Goal: Task Accomplishment & Management: Manage account settings

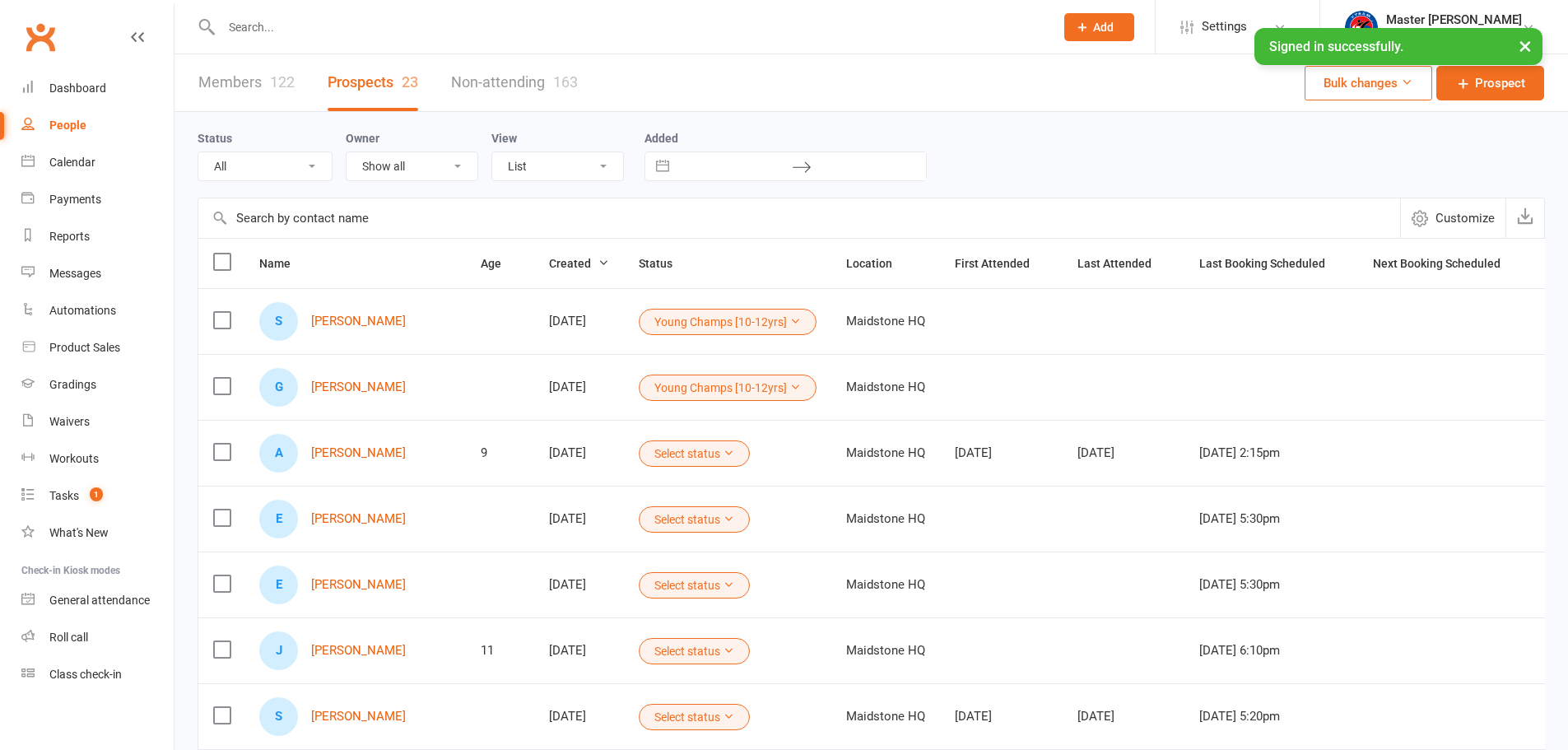
select select "100"
click at [1531, 45] on button "×" at bounding box center [1525, 46] width 30 height 36
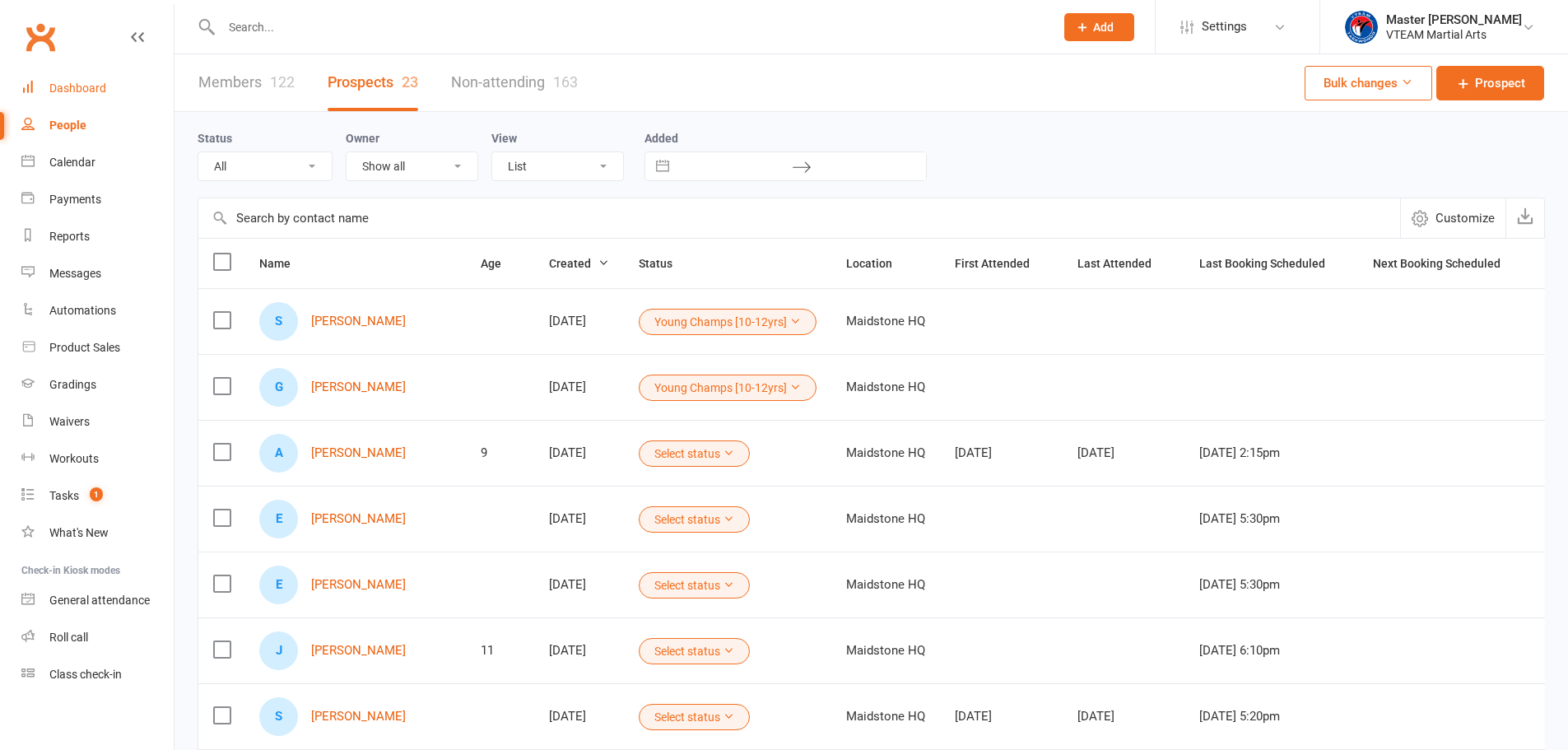
click at [96, 93] on div "Dashboard" at bounding box center [77, 88] width 57 height 13
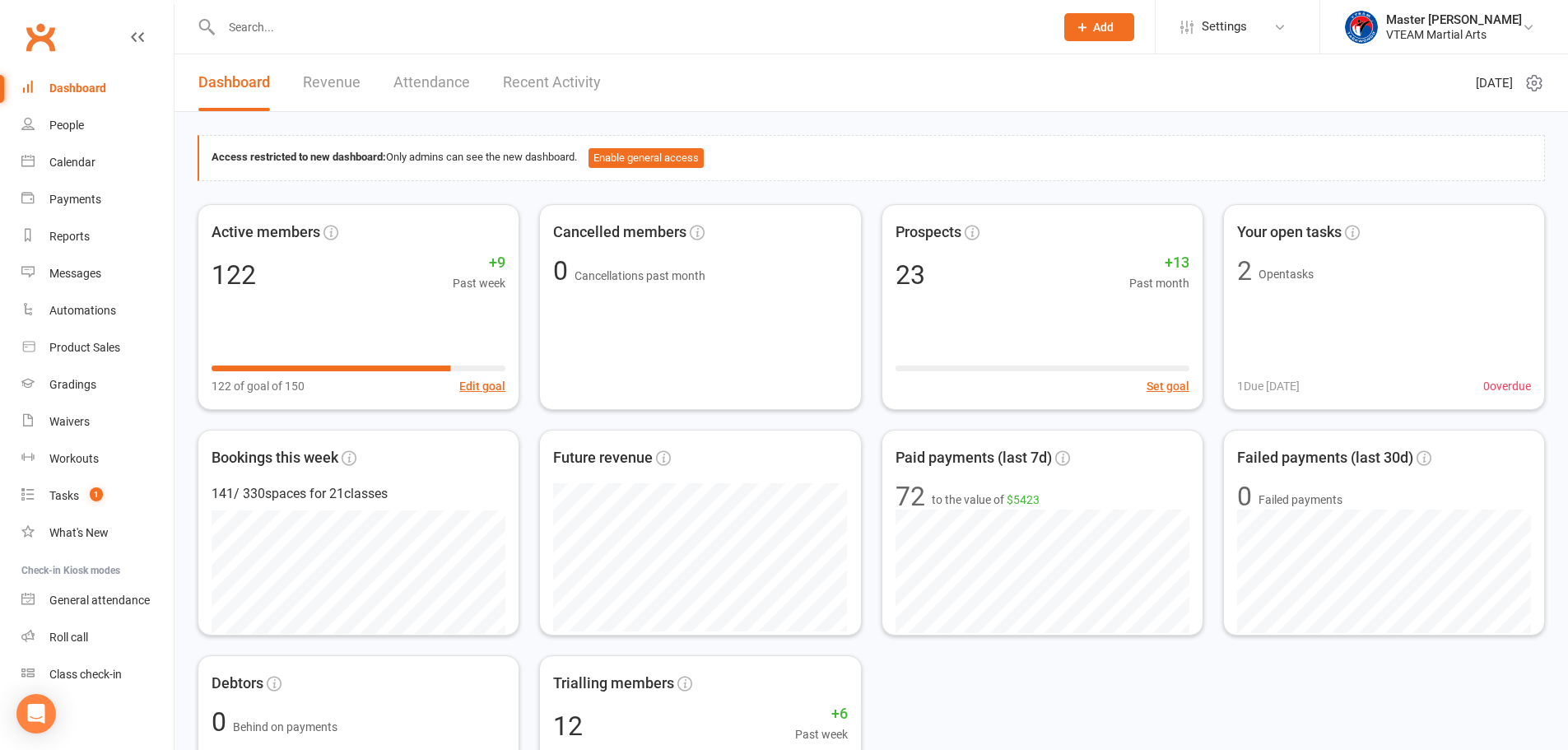
click at [545, 77] on link "Recent Activity" at bounding box center [551, 83] width 98 height 57
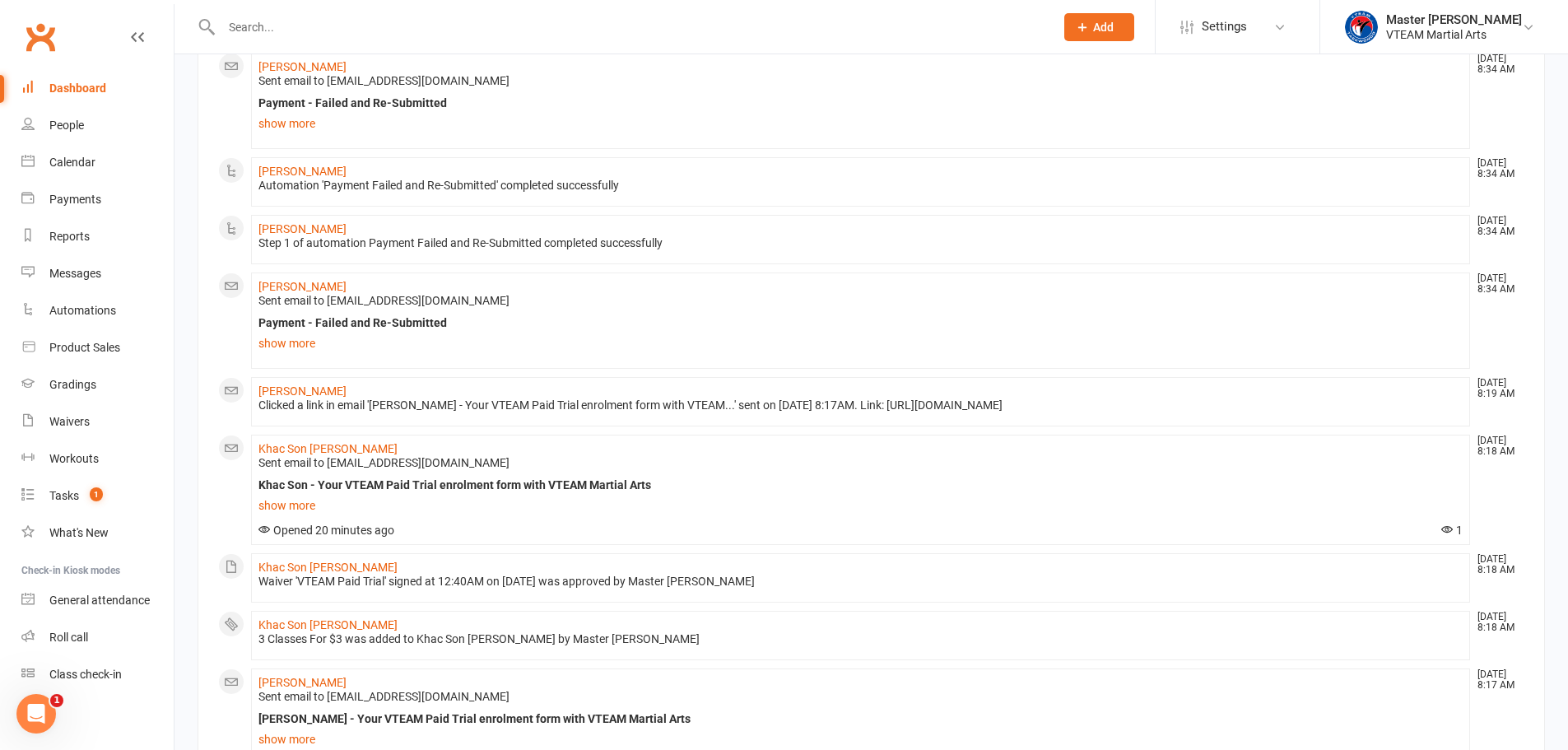
scroll to position [659, 0]
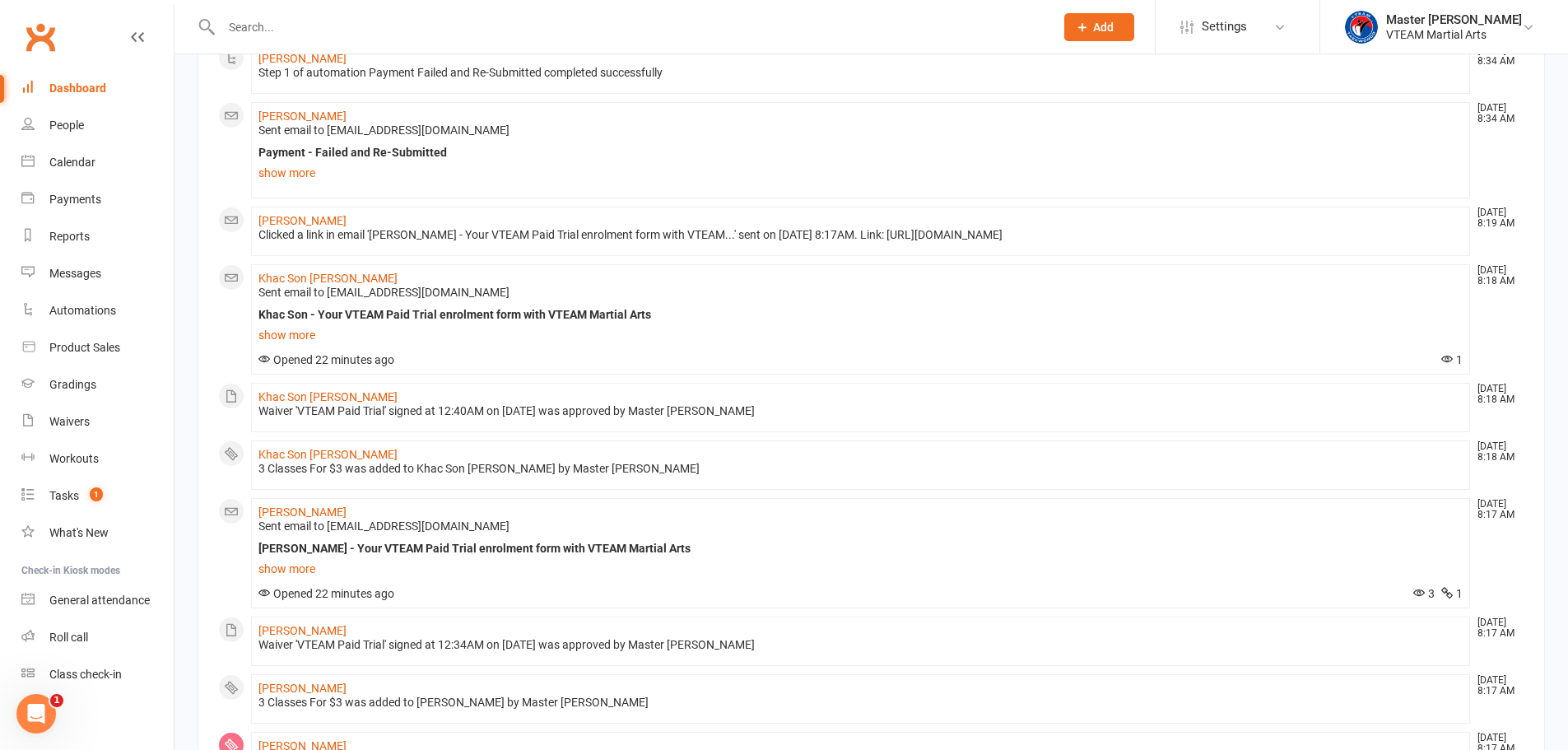
click at [104, 79] on link "Dashboard" at bounding box center [97, 89] width 152 height 37
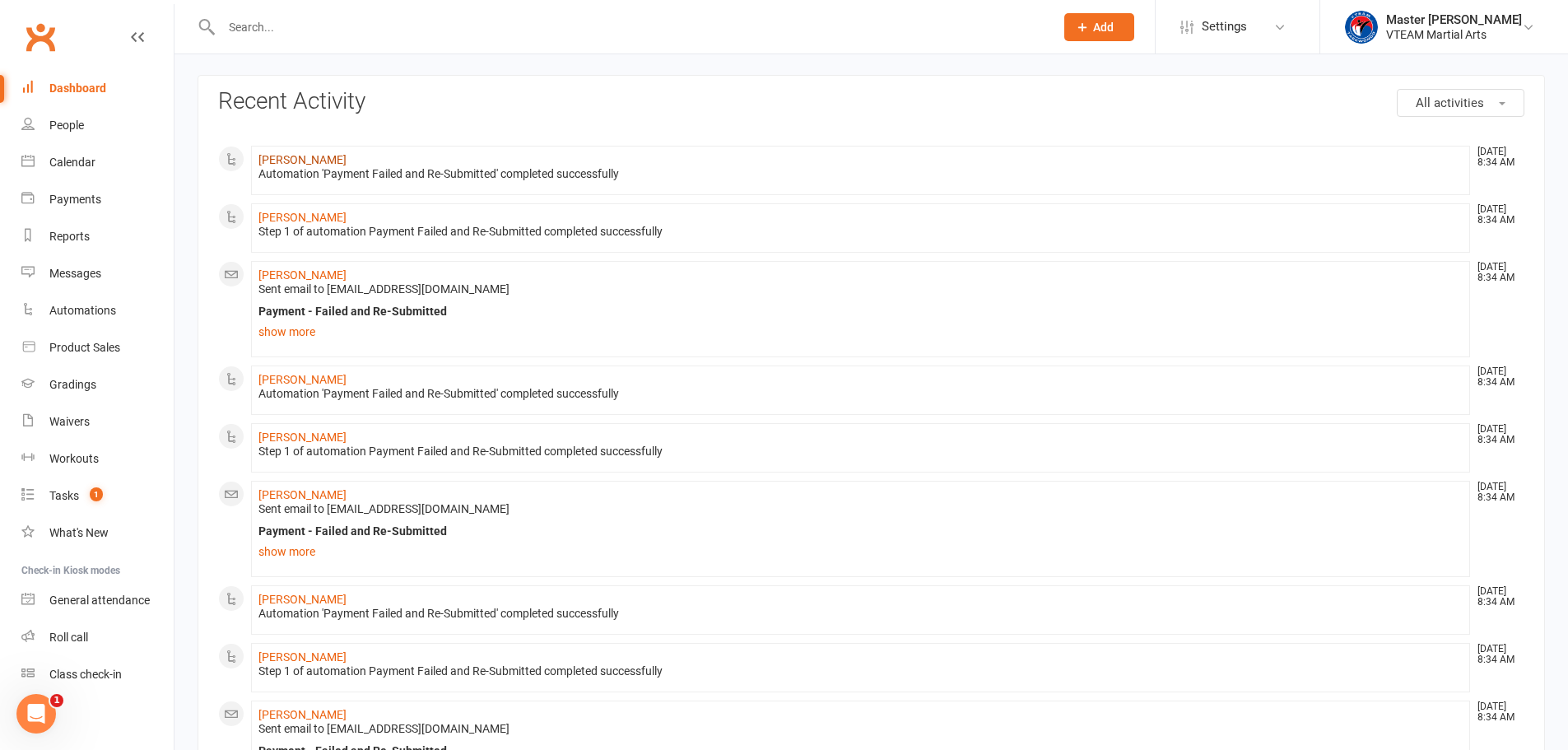
scroll to position [0, 0]
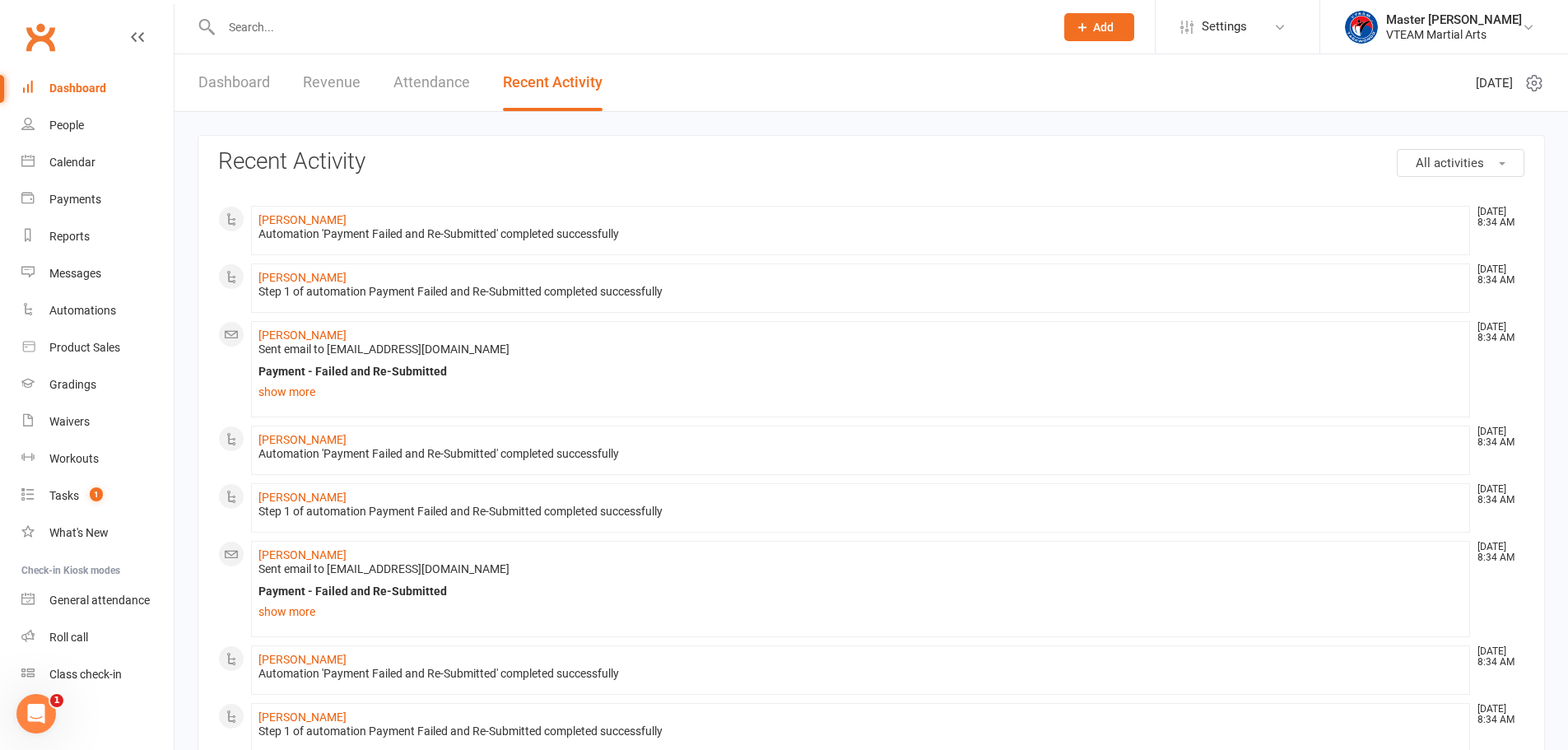
click at [252, 79] on link "Dashboard" at bounding box center [234, 83] width 71 height 57
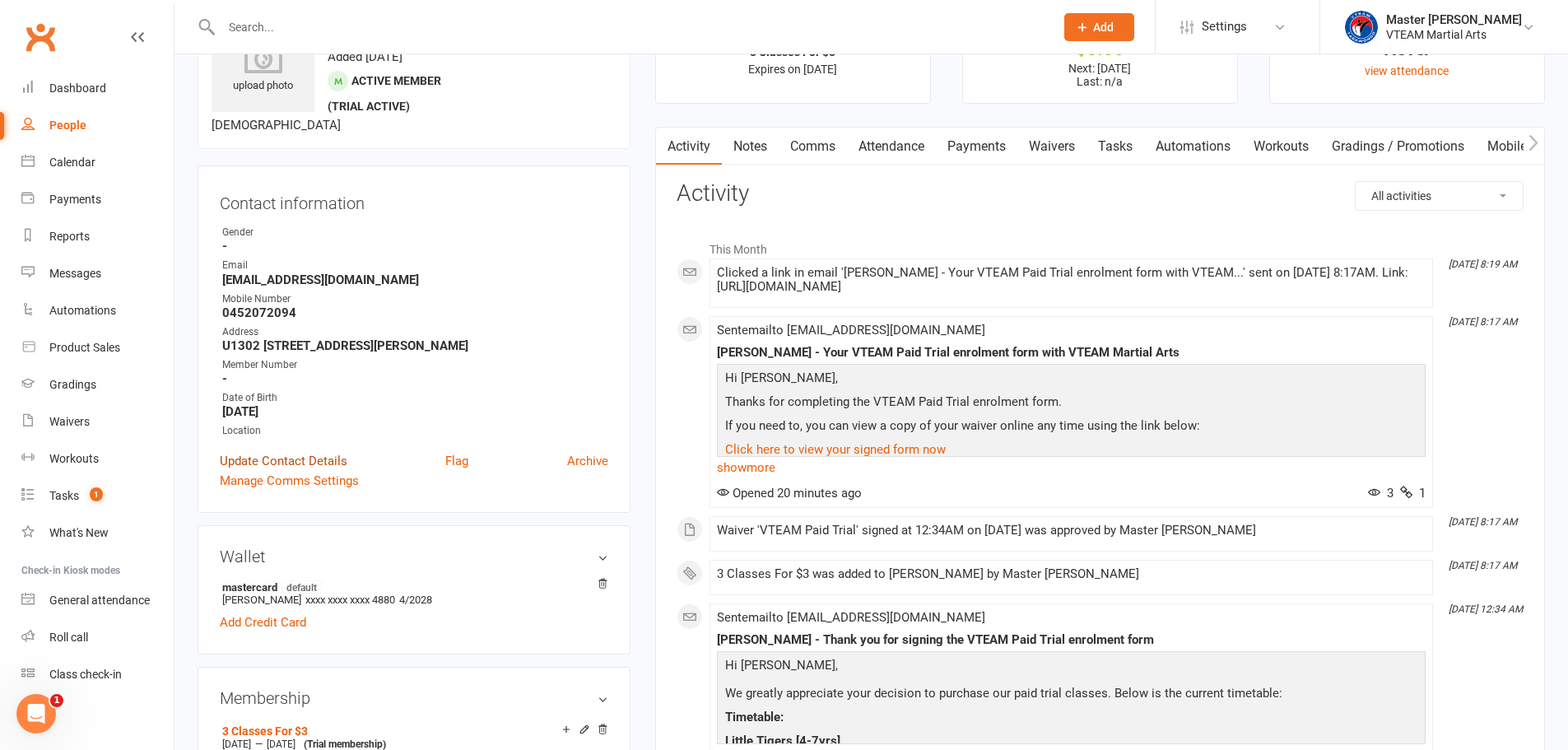
click at [339, 455] on link "Update Contact Details" at bounding box center [283, 461] width 128 height 20
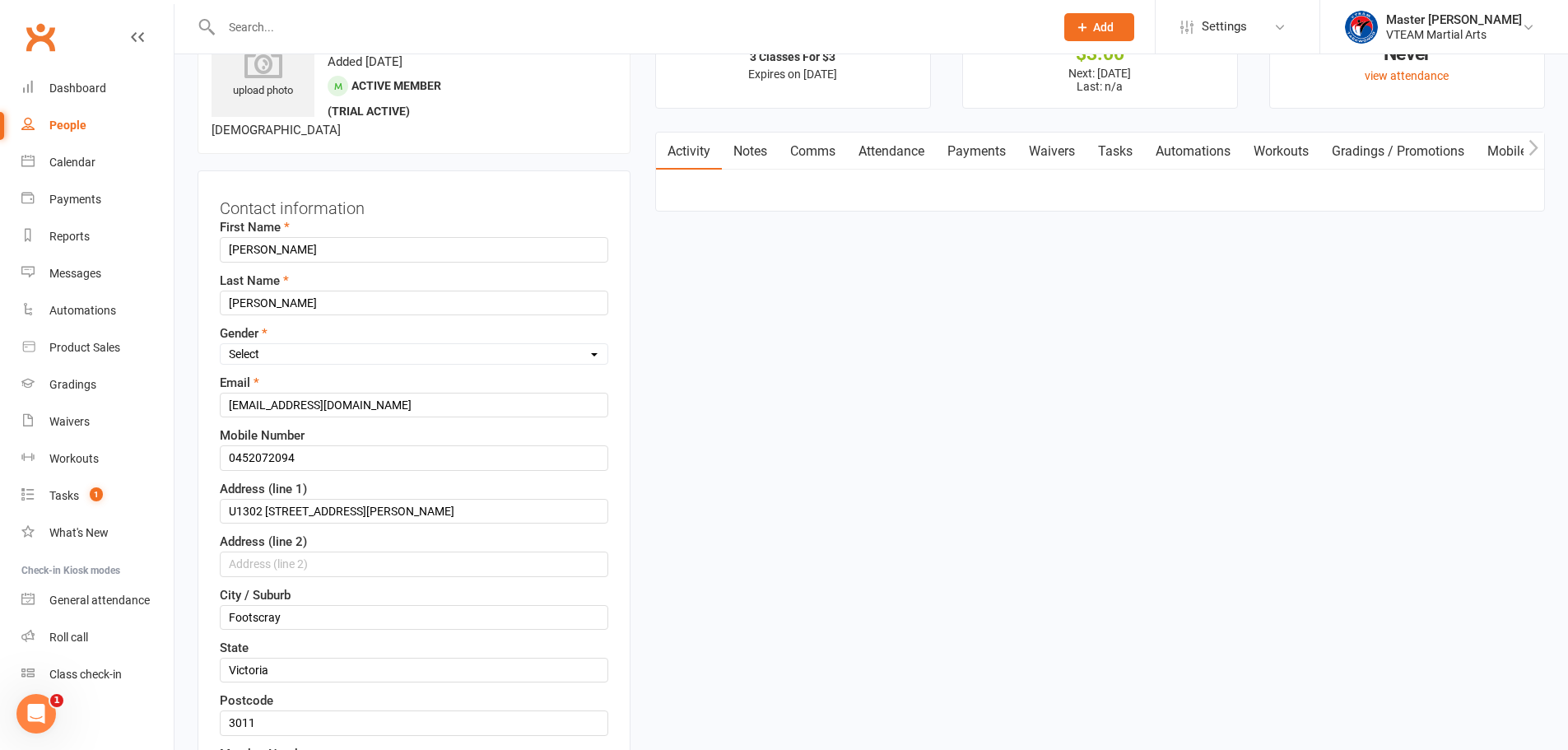
click at [414, 356] on select "Select Male Female" at bounding box center [413, 353] width 387 height 18
select select "Female"
click at [220, 346] on select "Select Male Female" at bounding box center [413, 353] width 387 height 18
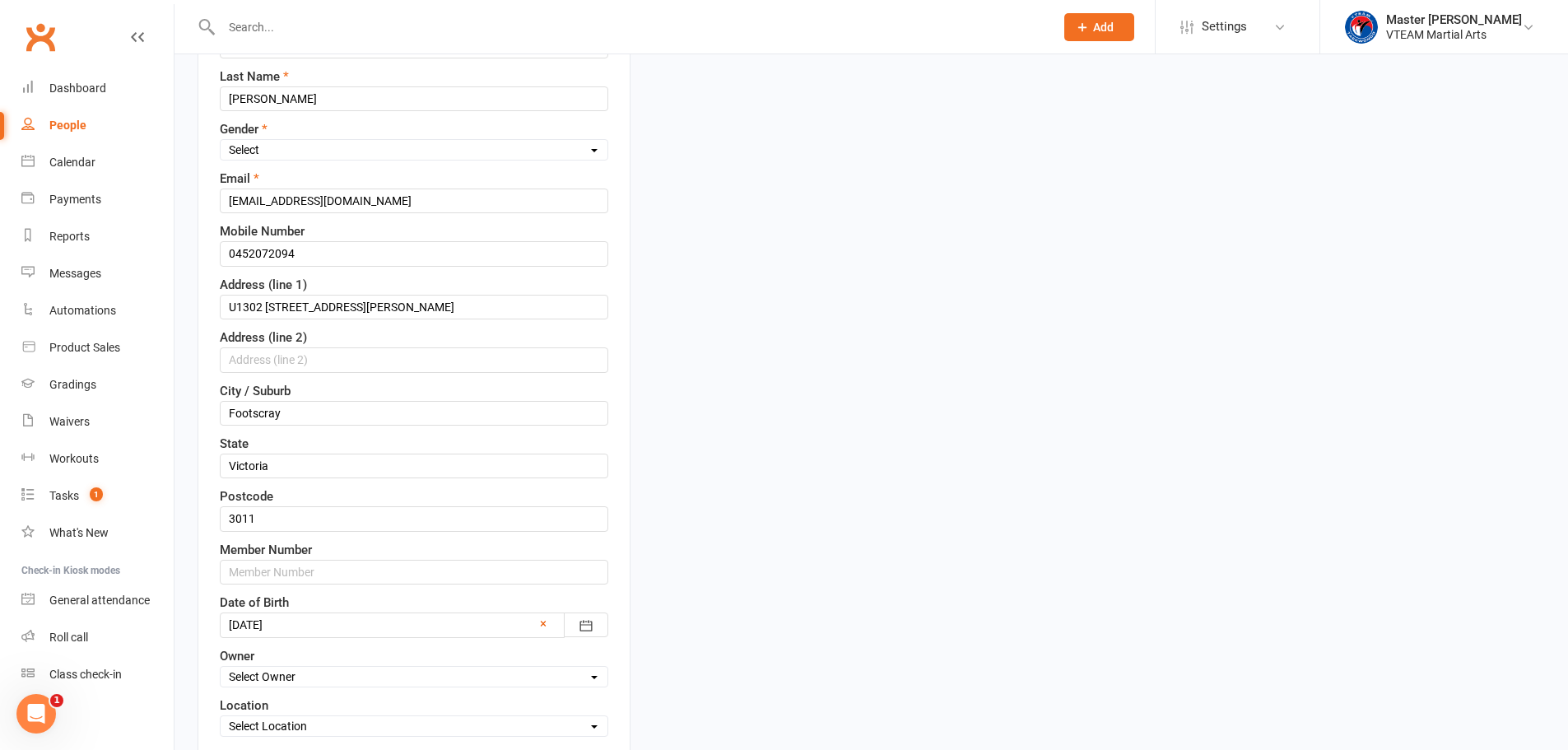
scroll to position [490, 0]
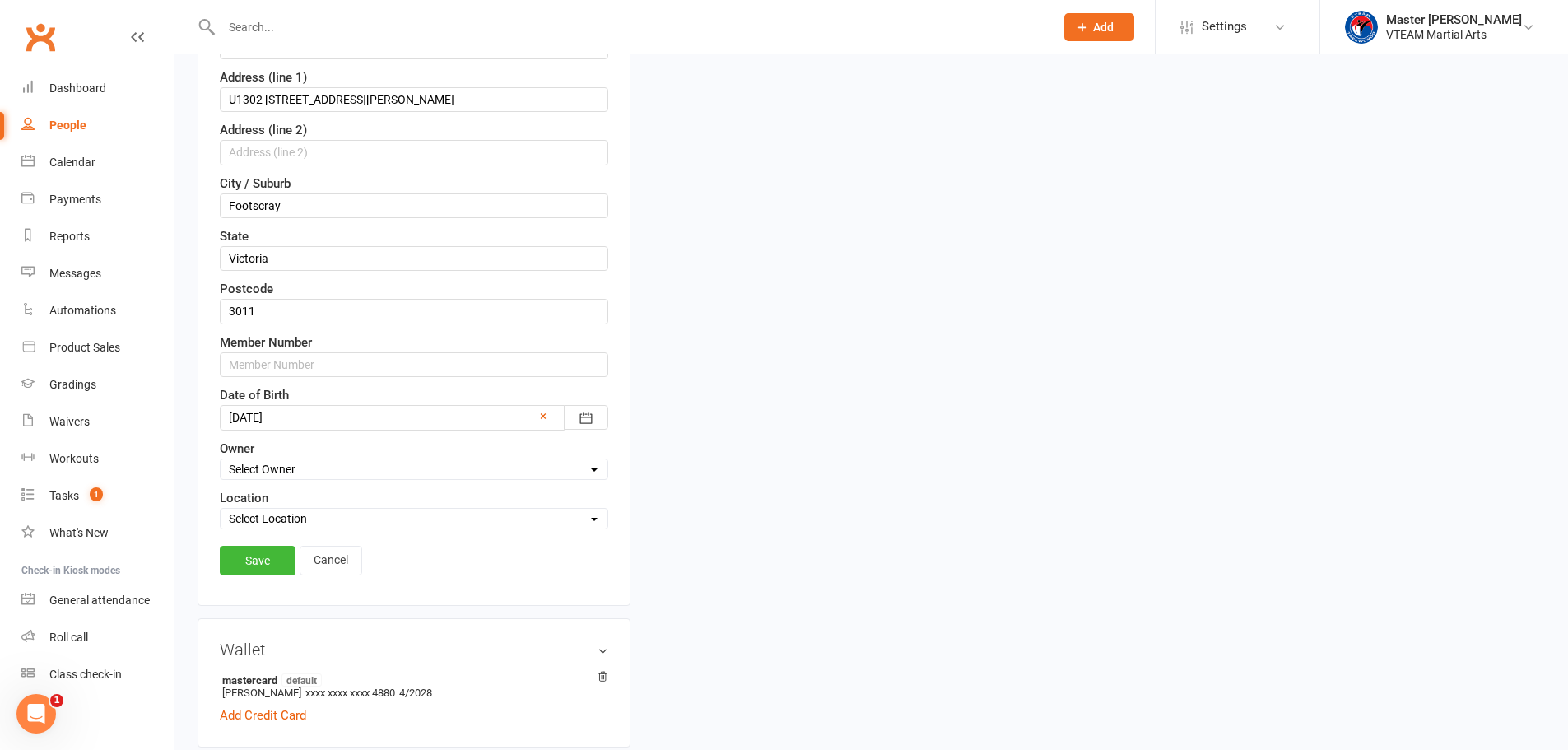
click at [409, 518] on select "Select Location Maidstone HQ" at bounding box center [413, 518] width 387 height 18
select select "0"
click at [220, 511] on select "Select Location Maidstone HQ" at bounding box center [413, 518] width 387 height 18
click at [271, 563] on link "Save" at bounding box center [257, 560] width 76 height 30
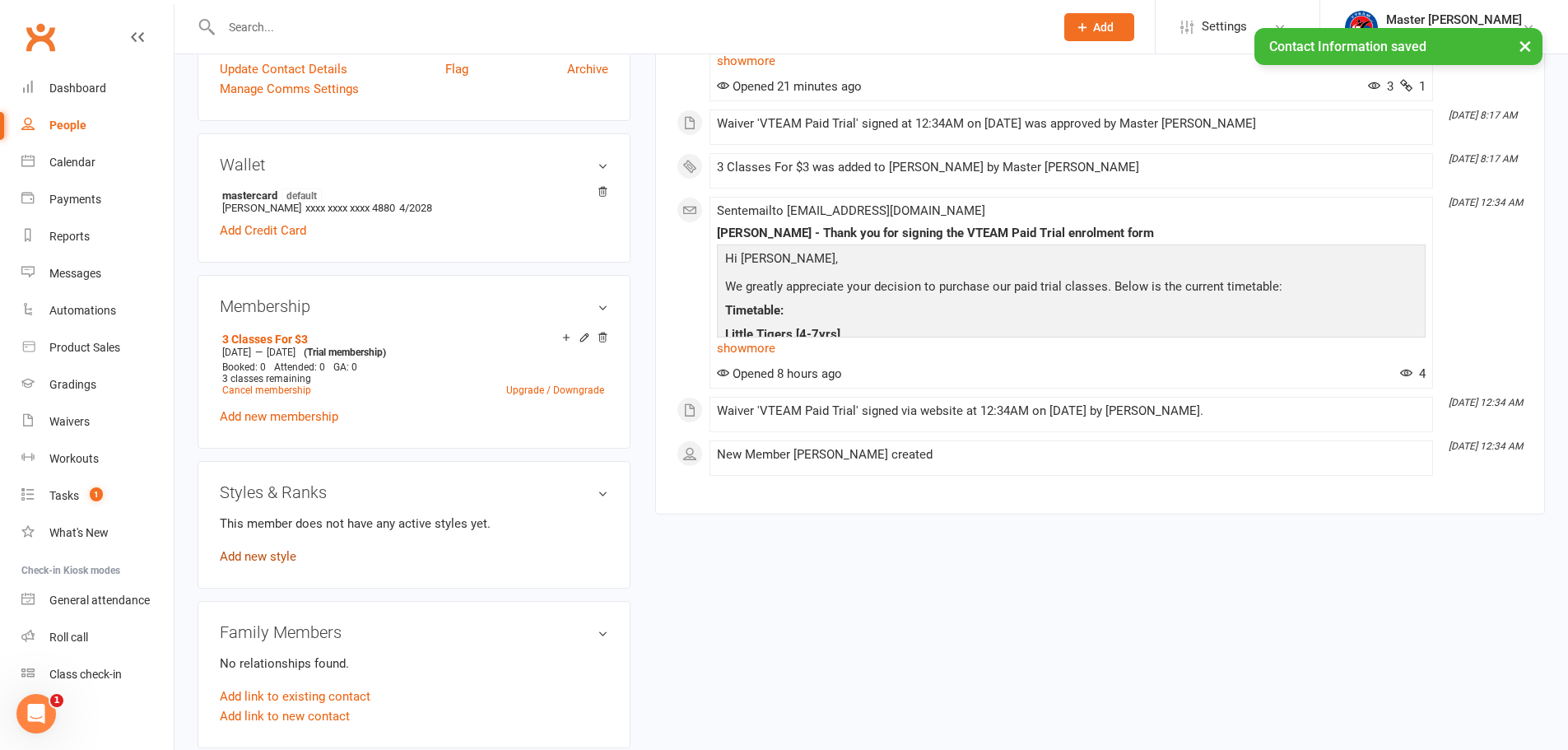
click at [273, 554] on link "Add new style" at bounding box center [258, 556] width 77 height 14
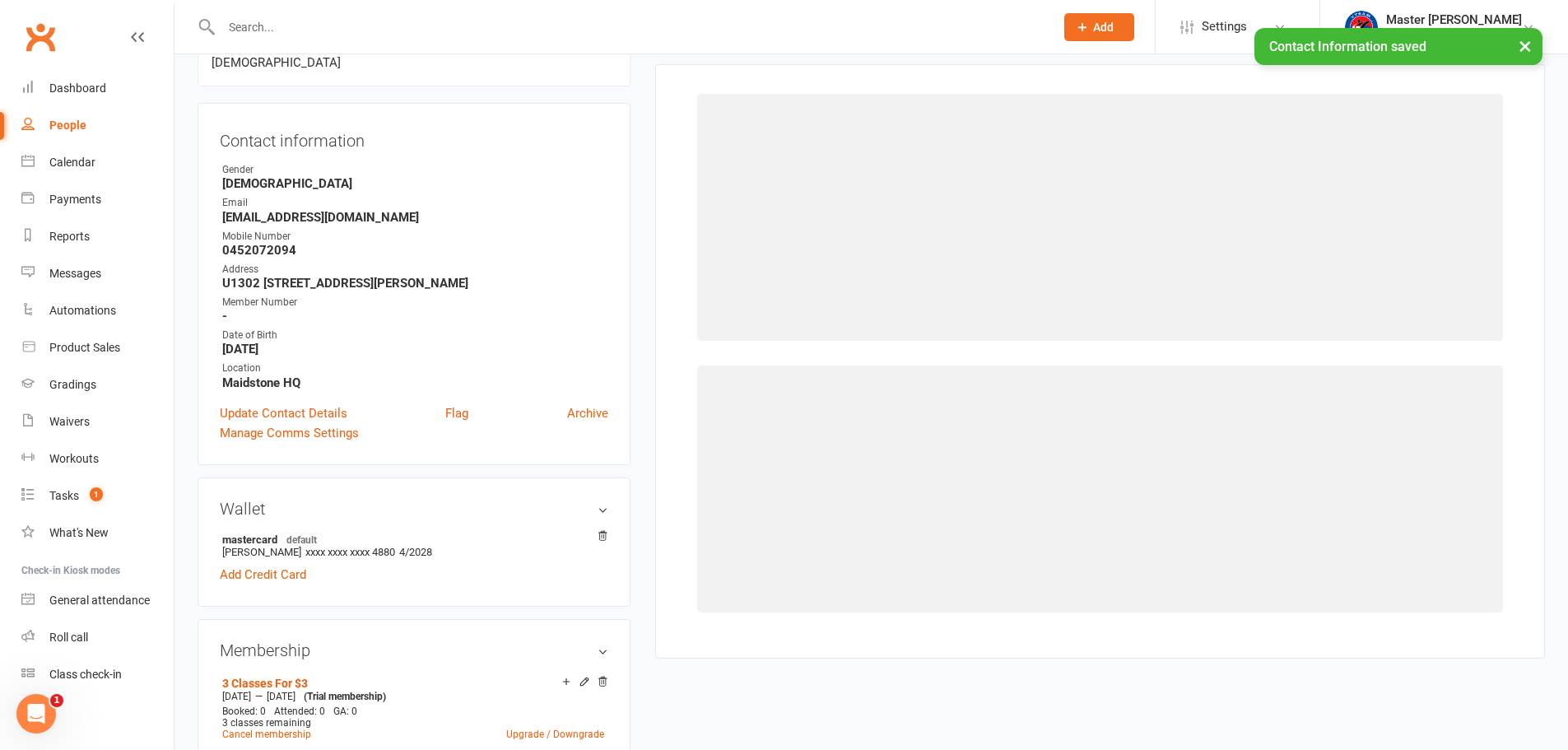
scroll to position [127, 0]
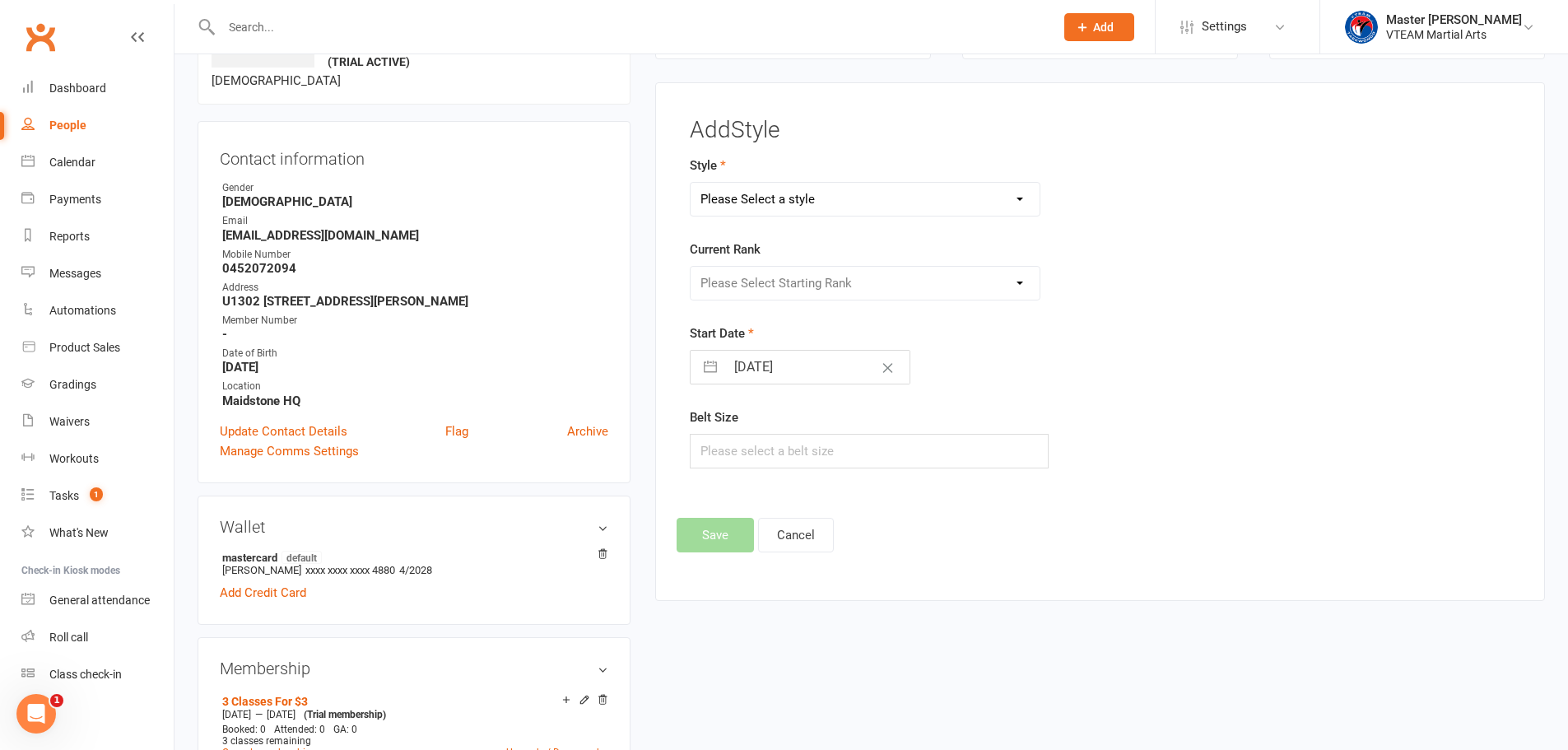
click at [779, 200] on select "Please Select a style Black Belts Club Comp Squad Leaders & Adults [12yrs+] Lit…" at bounding box center [865, 199] width 350 height 33
select select "2462"
click at [691, 183] on select "Please Select a style Black Belts Club Comp Squad Leaders & Adults [12yrs+] Lit…" at bounding box center [865, 199] width 350 height 33
click at [806, 284] on select "Please Select Starting Rank White Belt Yellow Belt Yellow I Yellow II Yellow II…" at bounding box center [865, 283] width 350 height 33
select select "24761"
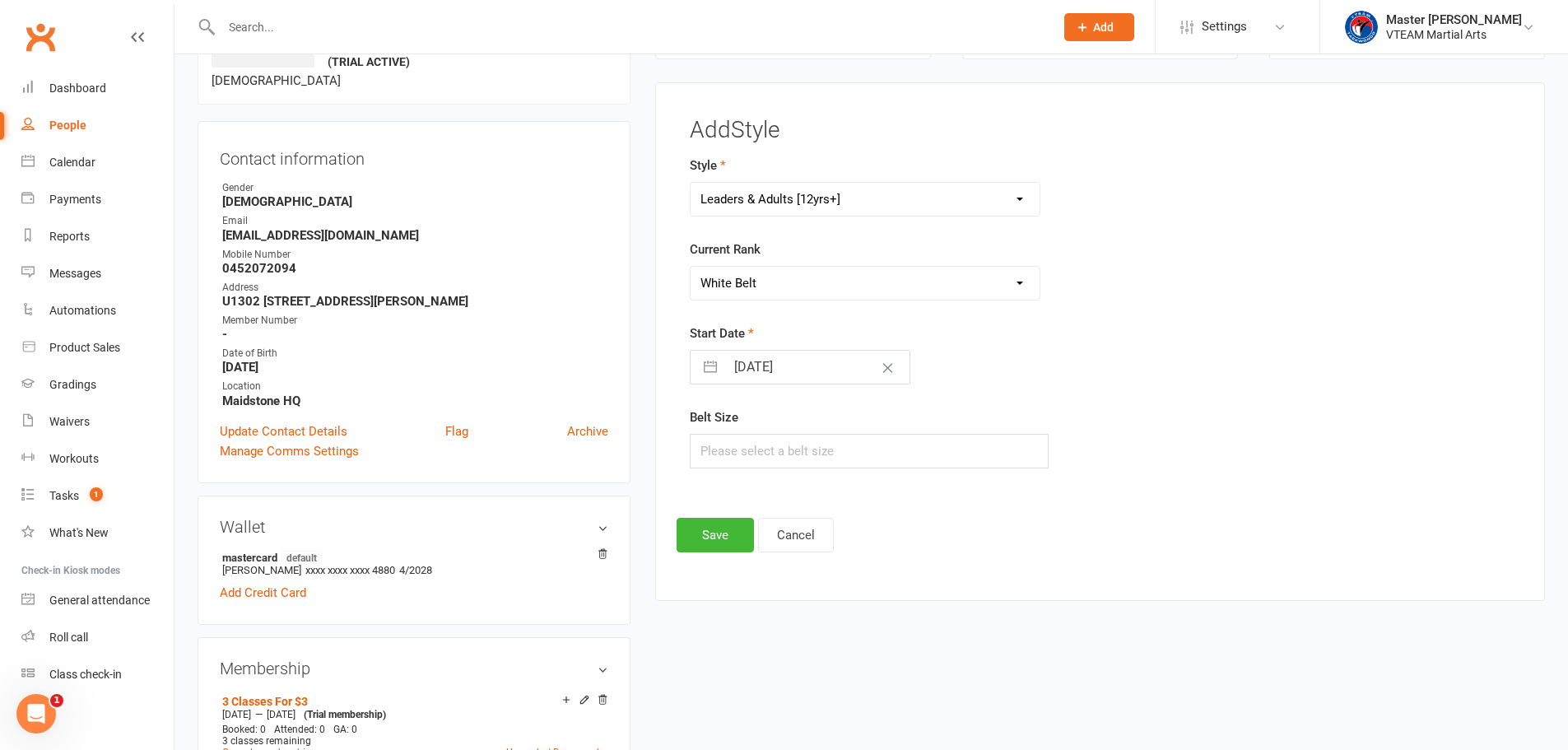
click at [691, 266] on select "Please Select Starting Rank White Belt Yellow Belt Yellow I Yellow II Yellow II…" at bounding box center [865, 283] width 350 height 33
click at [708, 546] on button "Save" at bounding box center [715, 535] width 77 height 35
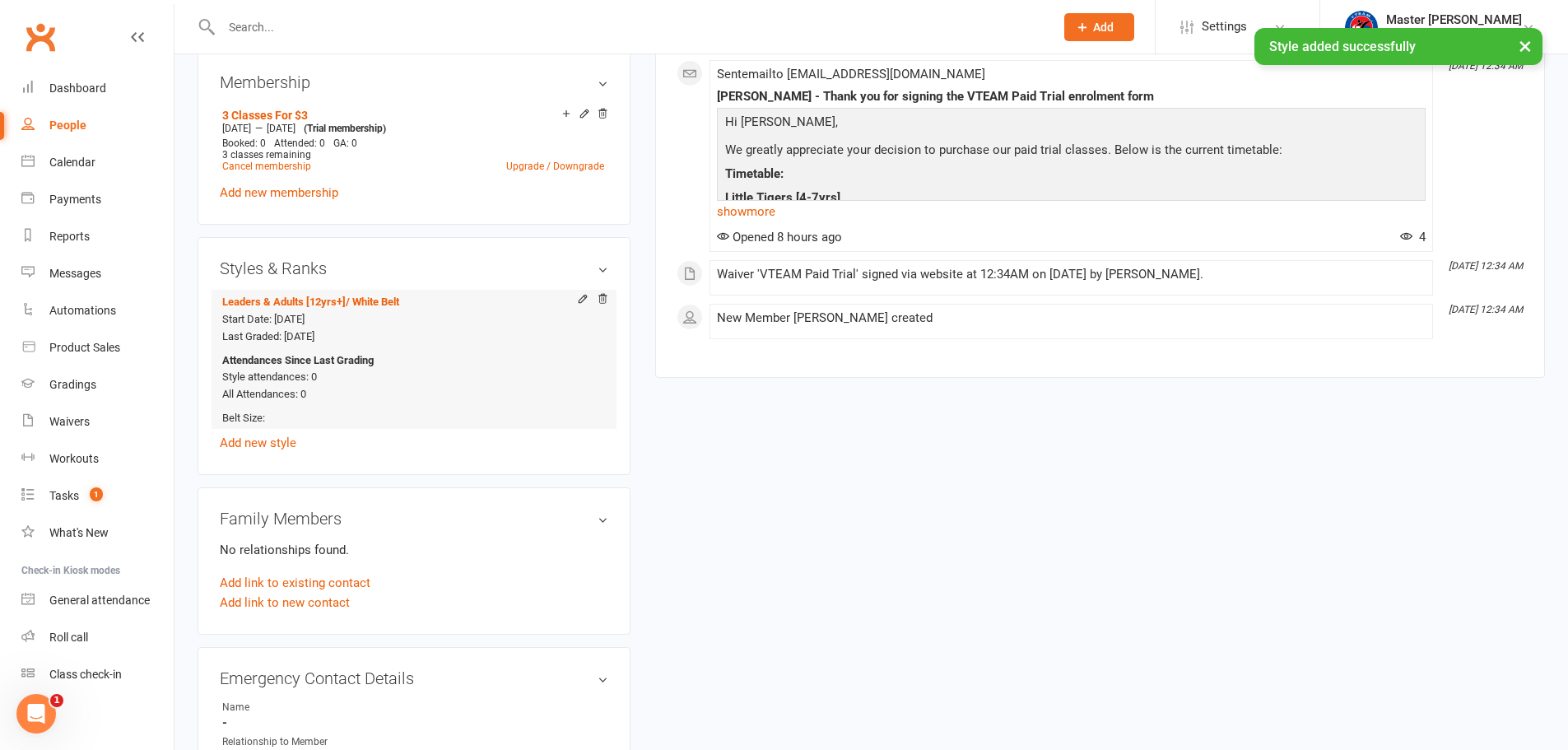
scroll to position [868, 0]
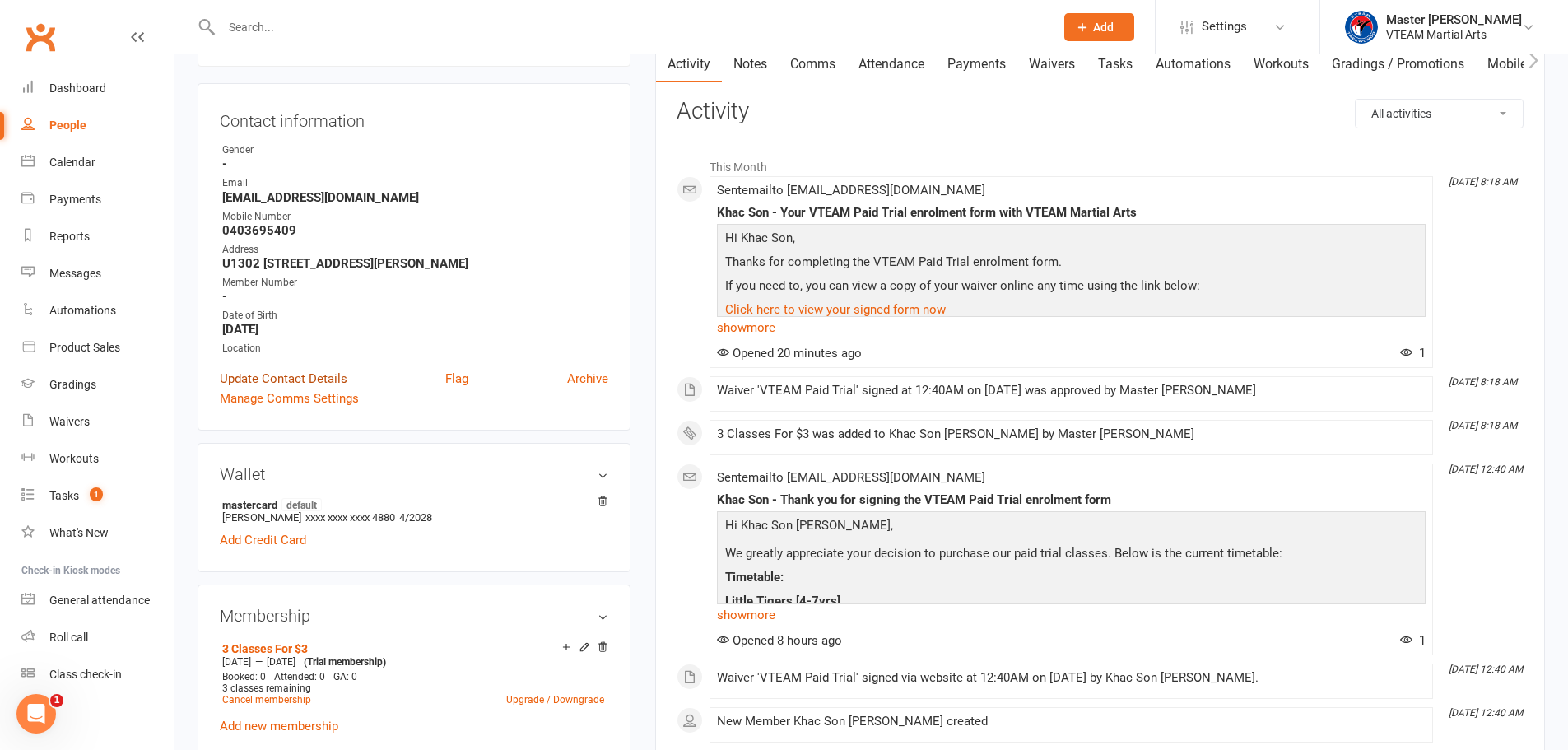
click at [337, 381] on link "Update Contact Details" at bounding box center [283, 378] width 128 height 20
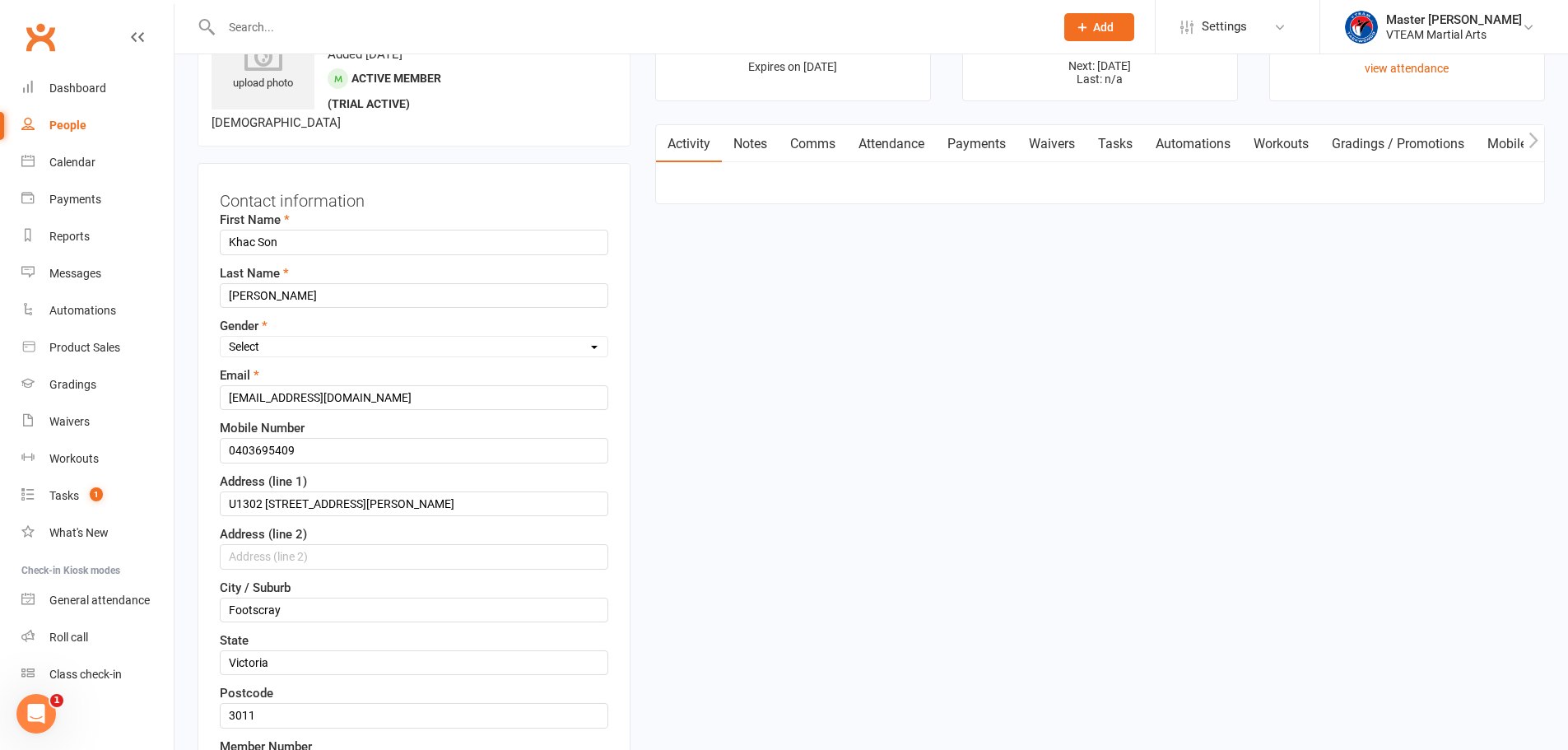
scroll to position [77, 0]
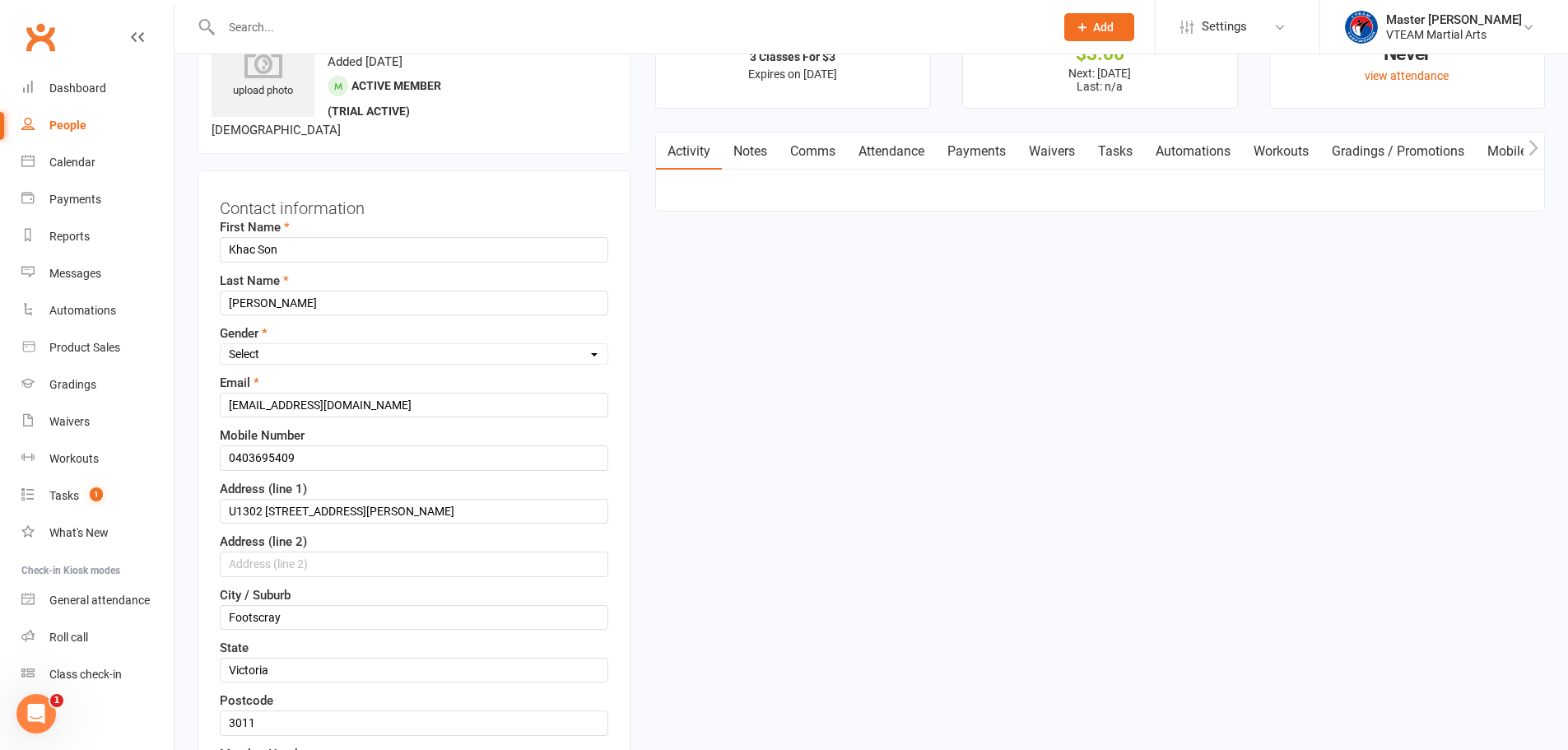
click at [446, 357] on select "Select Male Female" at bounding box center [413, 353] width 387 height 18
select select "[DEMOGRAPHIC_DATA]"
click at [220, 346] on select "Select Male Female" at bounding box center [413, 353] width 387 height 18
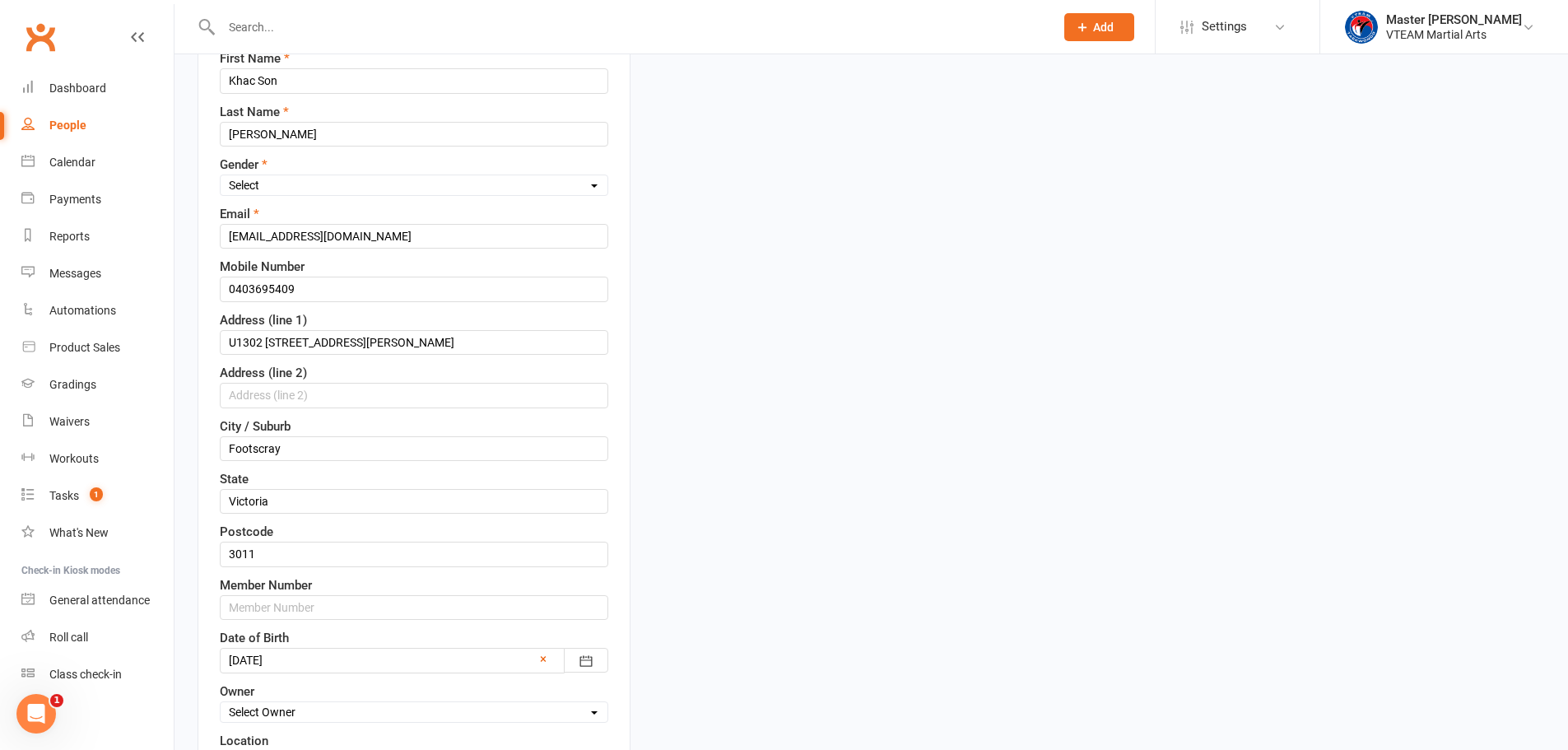
scroll to position [571, 0]
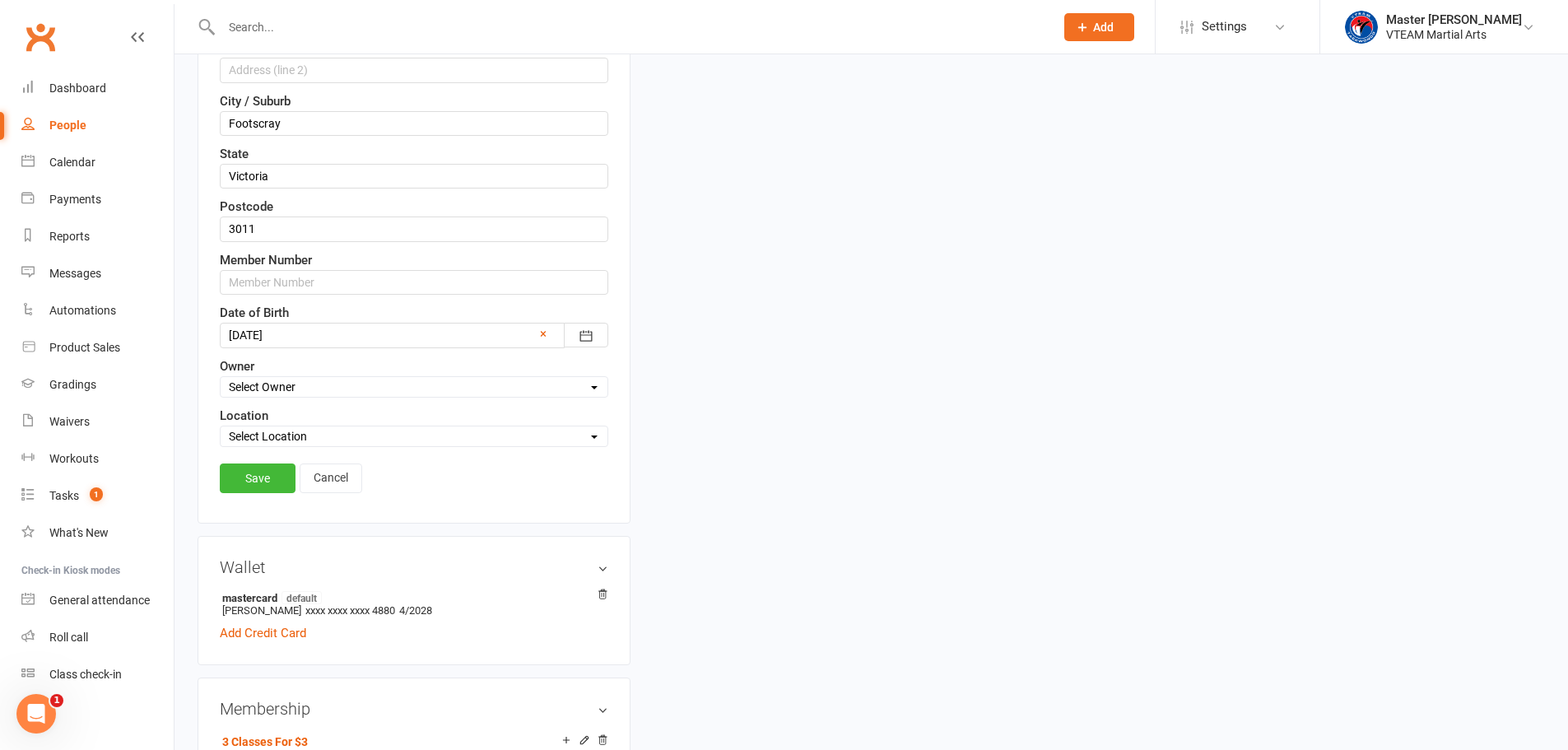
click at [482, 441] on select "Select Location [GEOGRAPHIC_DATA] HQ" at bounding box center [413, 436] width 387 height 18
select select "0"
click at [220, 428] on select "Select Location [GEOGRAPHIC_DATA] HQ" at bounding box center [413, 436] width 387 height 18
click at [270, 479] on link "Save" at bounding box center [257, 478] width 76 height 30
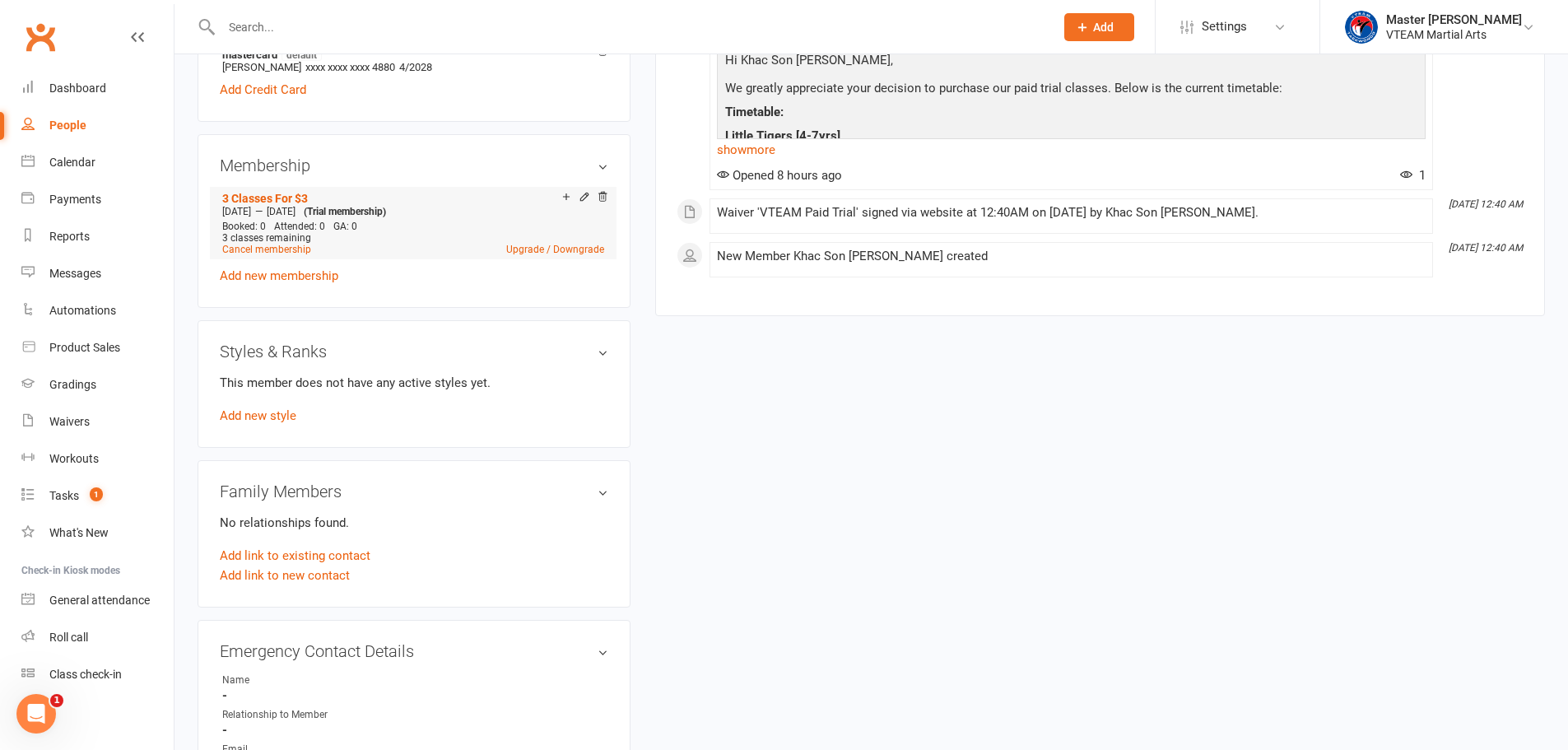
scroll to position [654, 0]
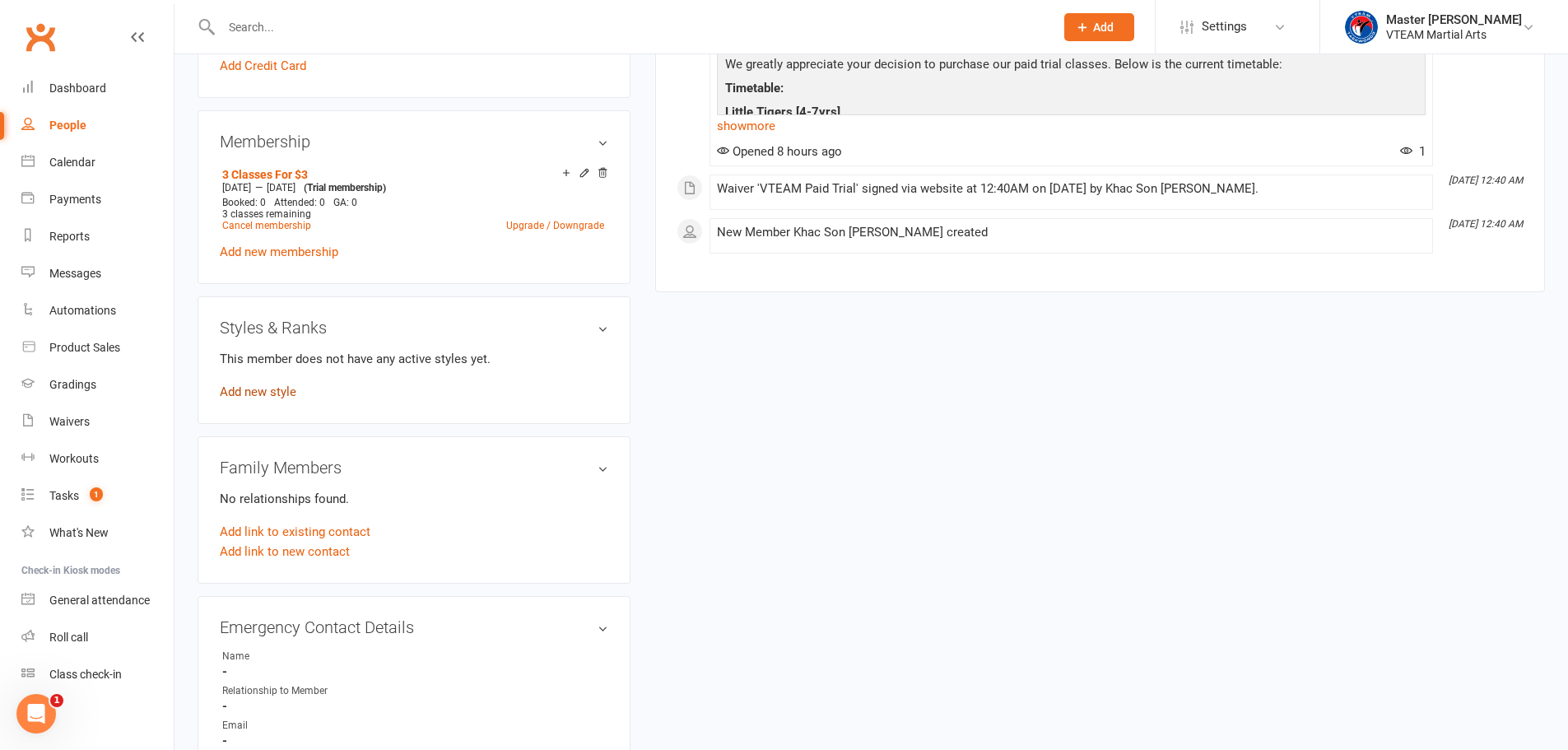
click at [271, 394] on link "Add new style" at bounding box center [258, 392] width 77 height 14
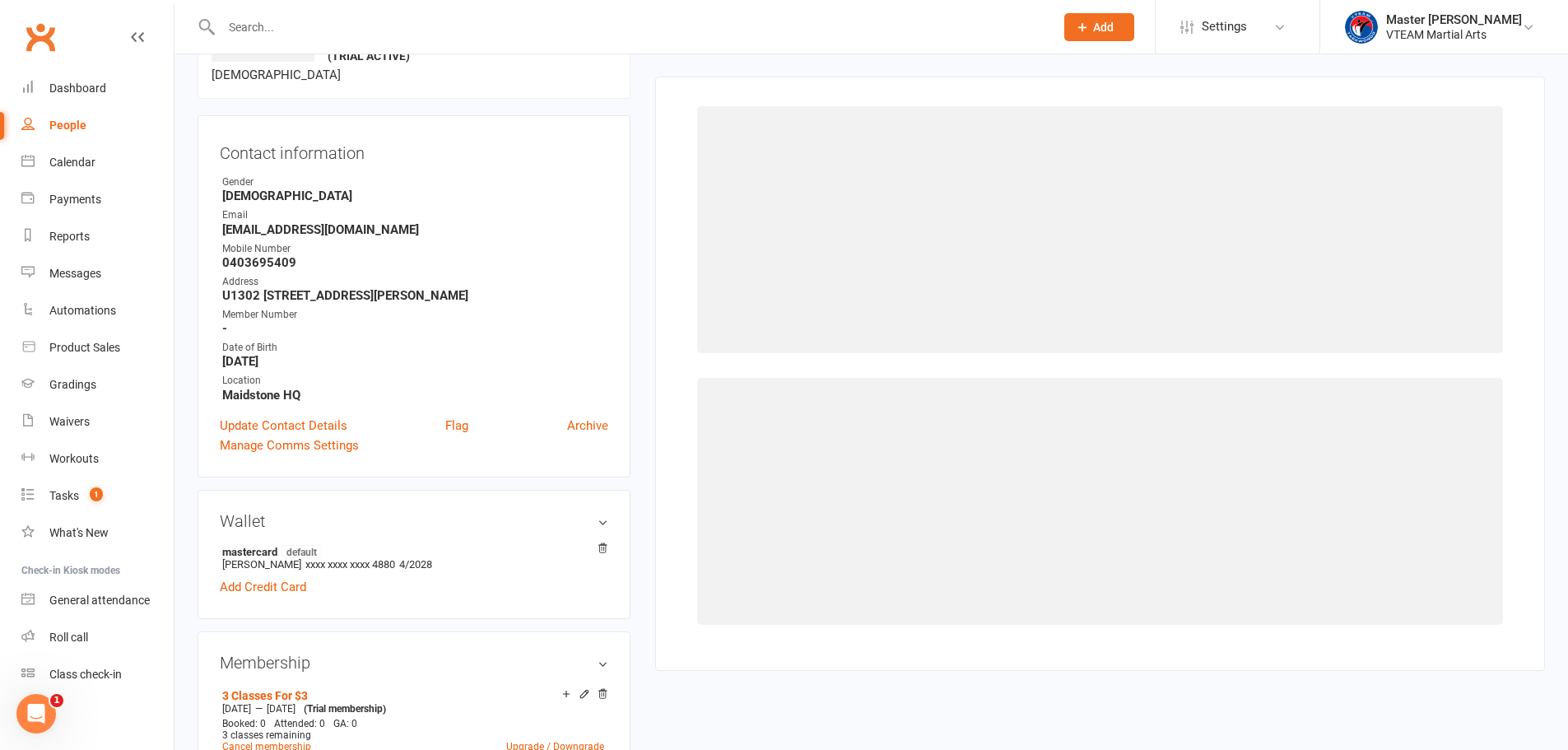
scroll to position [127, 0]
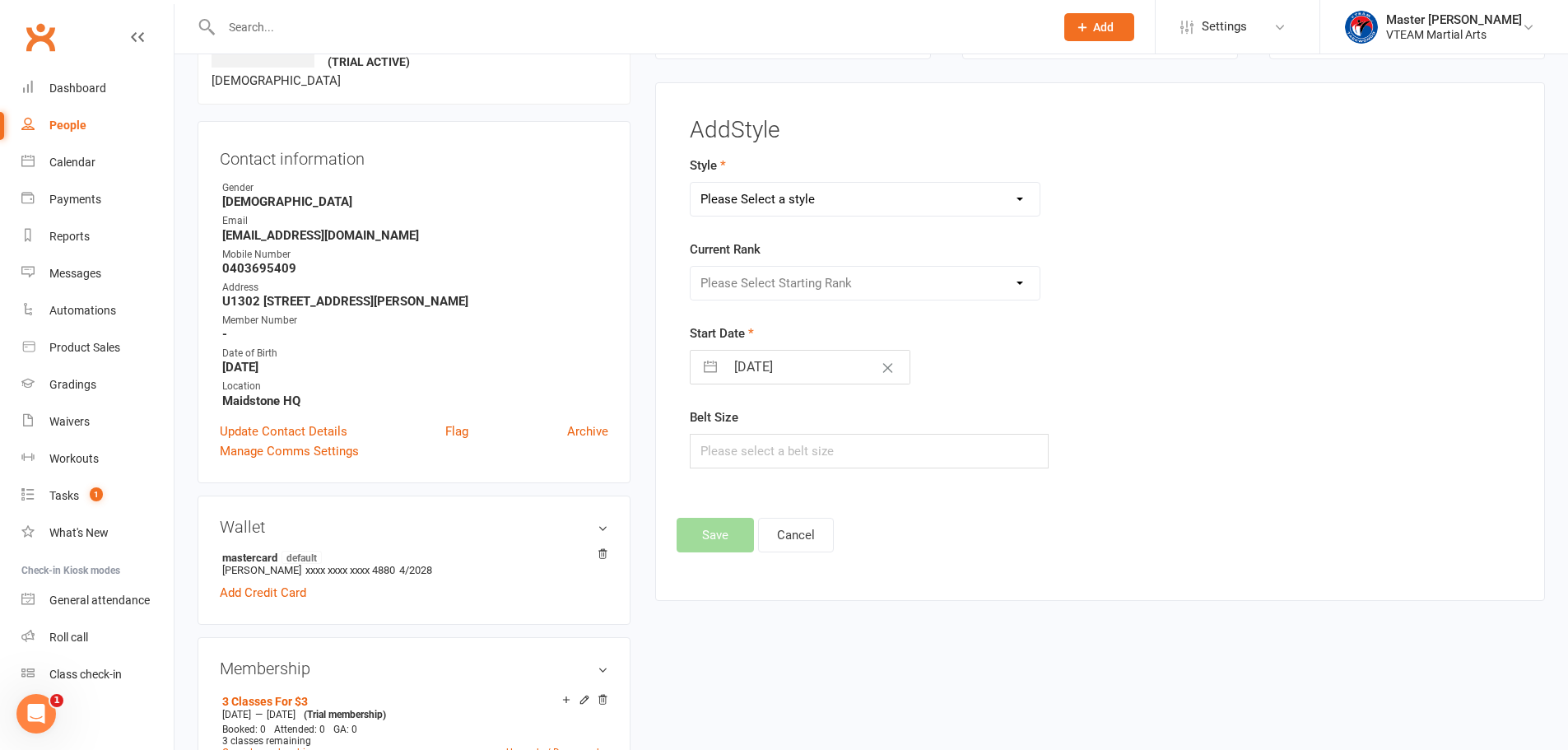
click at [808, 202] on select "Please Select a style Black Belts Club Comp Squad Leaders & Adults [12yrs+] Lit…" at bounding box center [865, 199] width 350 height 33
select select "2462"
click at [691, 183] on select "Please Select a style Black Belts Club Comp Squad Leaders & Adults [12yrs+] Lit…" at bounding box center [865, 199] width 350 height 33
click at [844, 288] on select "Please Select Starting Rank White Belt Yellow Belt Yellow I Yellow II Yellow II…" at bounding box center [865, 283] width 350 height 33
select select "24761"
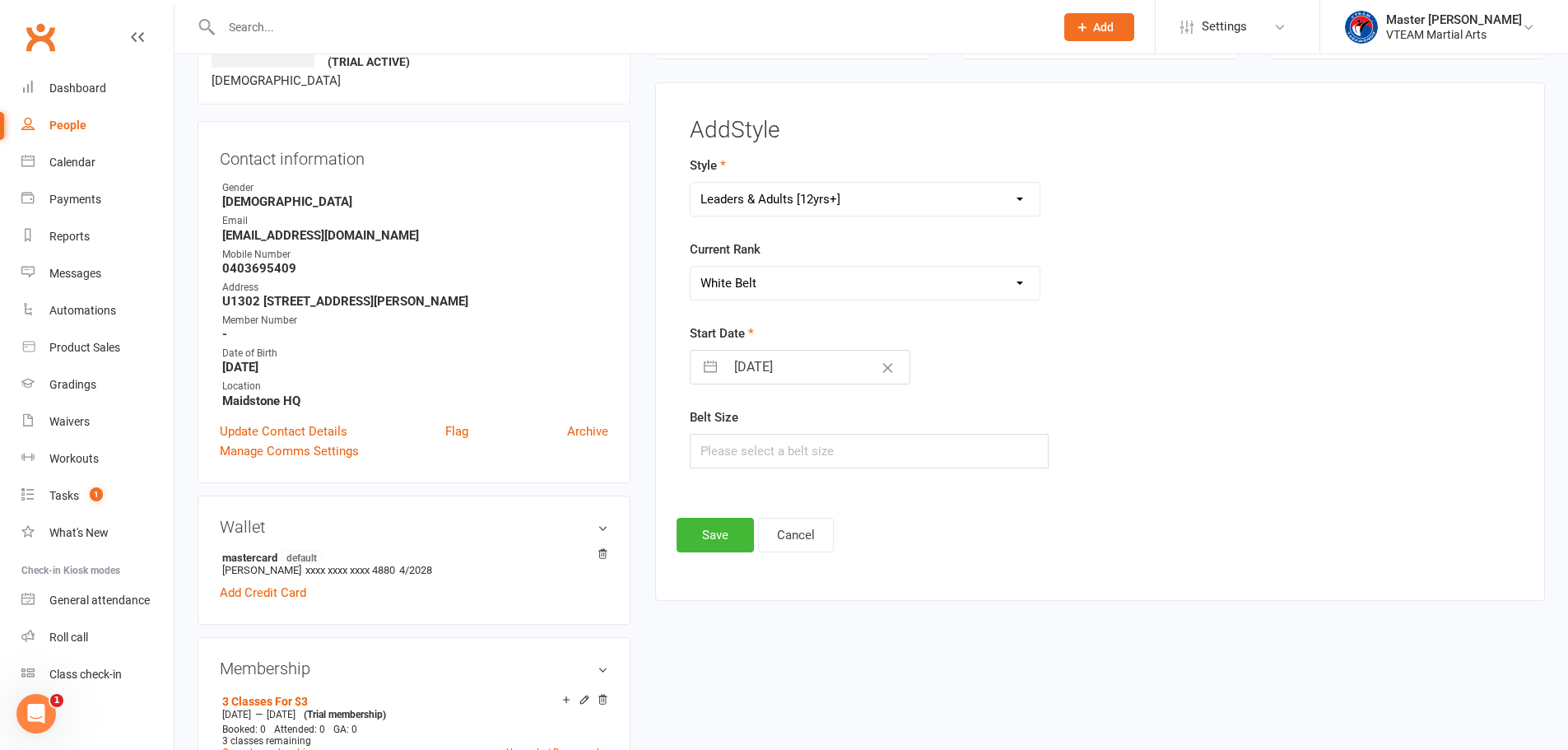
click at [691, 266] on select "Please Select Starting Rank White Belt Yellow Belt Yellow I Yellow II Yellow II…" at bounding box center [865, 283] width 350 height 33
click at [703, 536] on button "Save" at bounding box center [715, 535] width 77 height 35
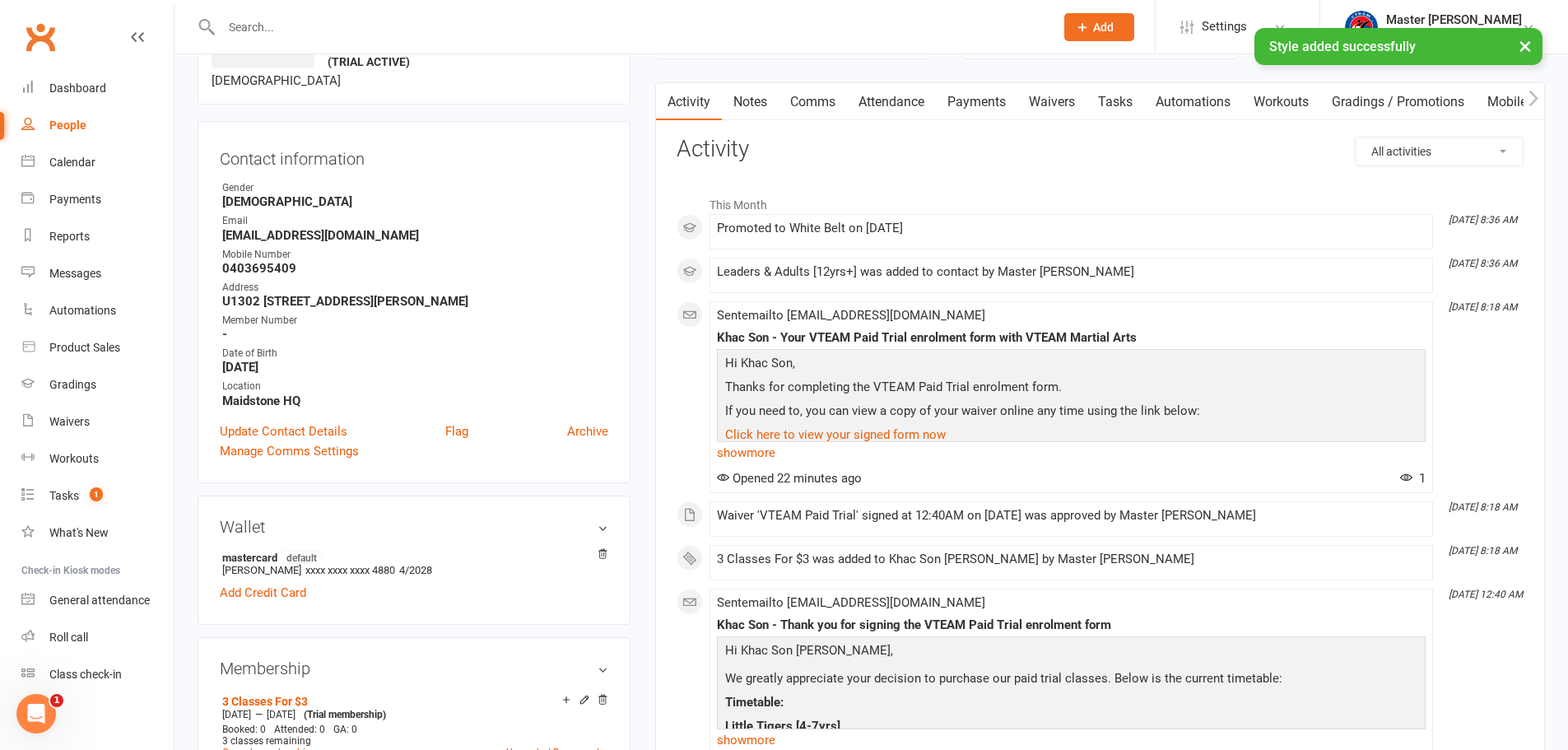
click at [1526, 47] on button "×" at bounding box center [1525, 46] width 30 height 36
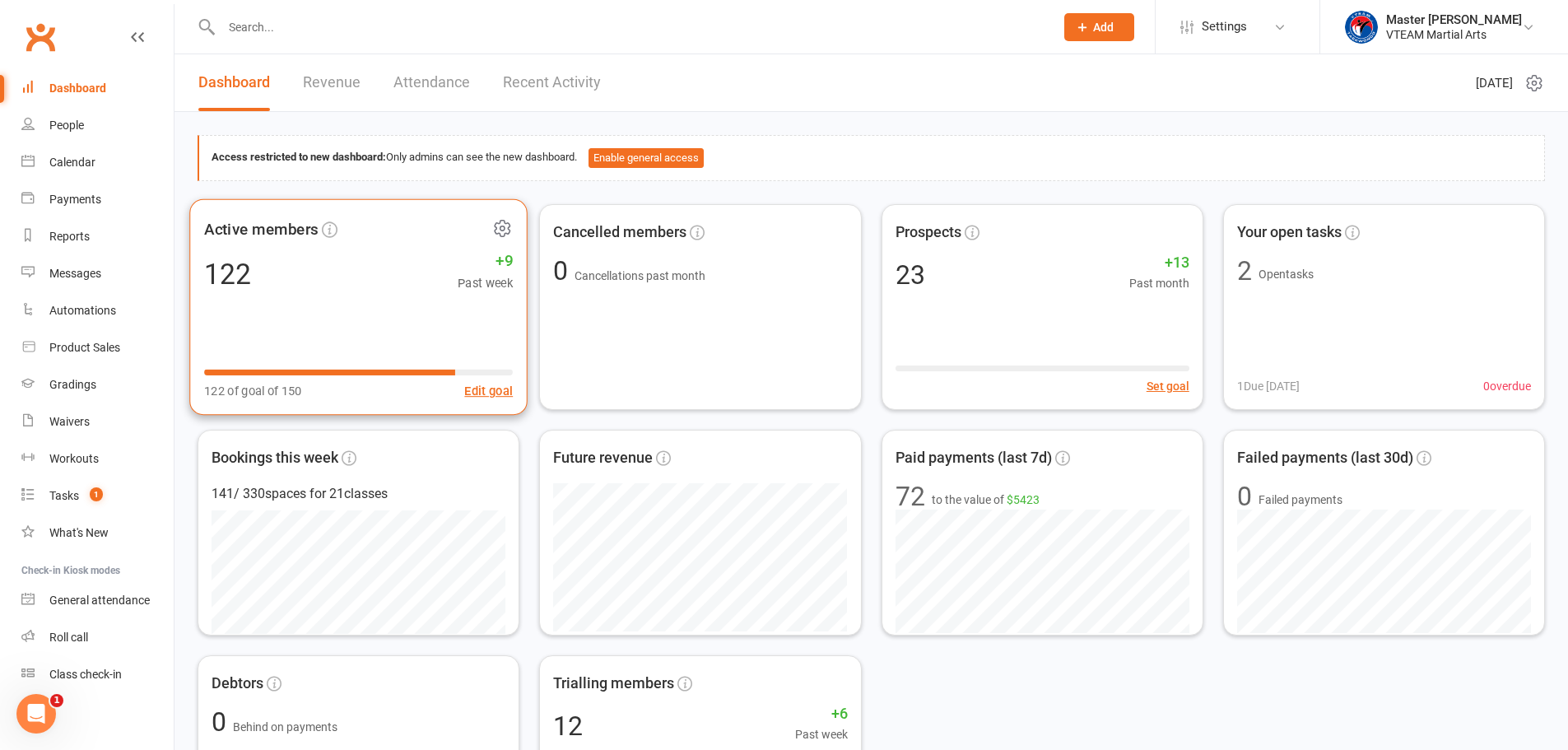
click at [502, 224] on icon at bounding box center [502, 227] width 20 height 20
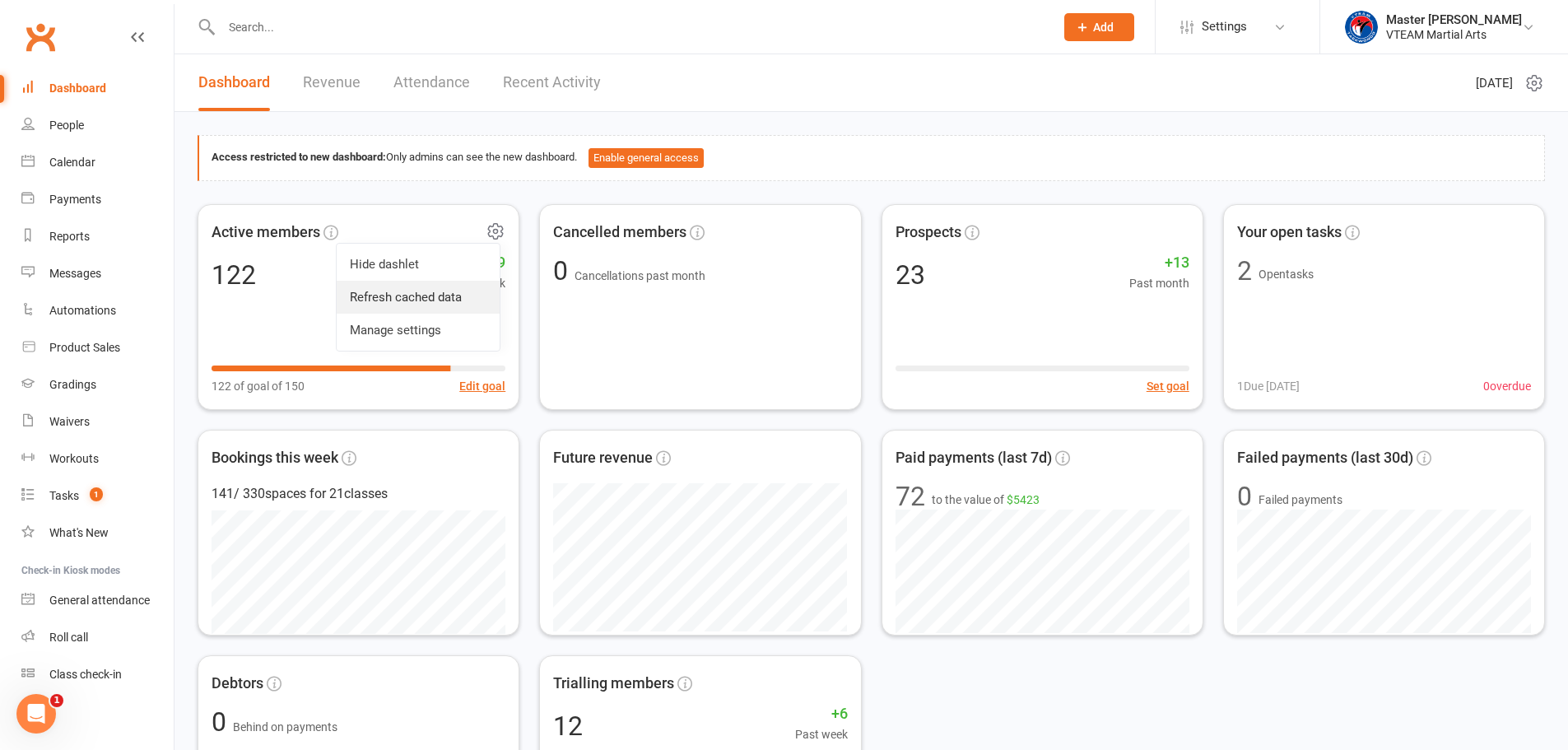
click at [442, 298] on link "Refresh cached data" at bounding box center [419, 297] width 163 height 33
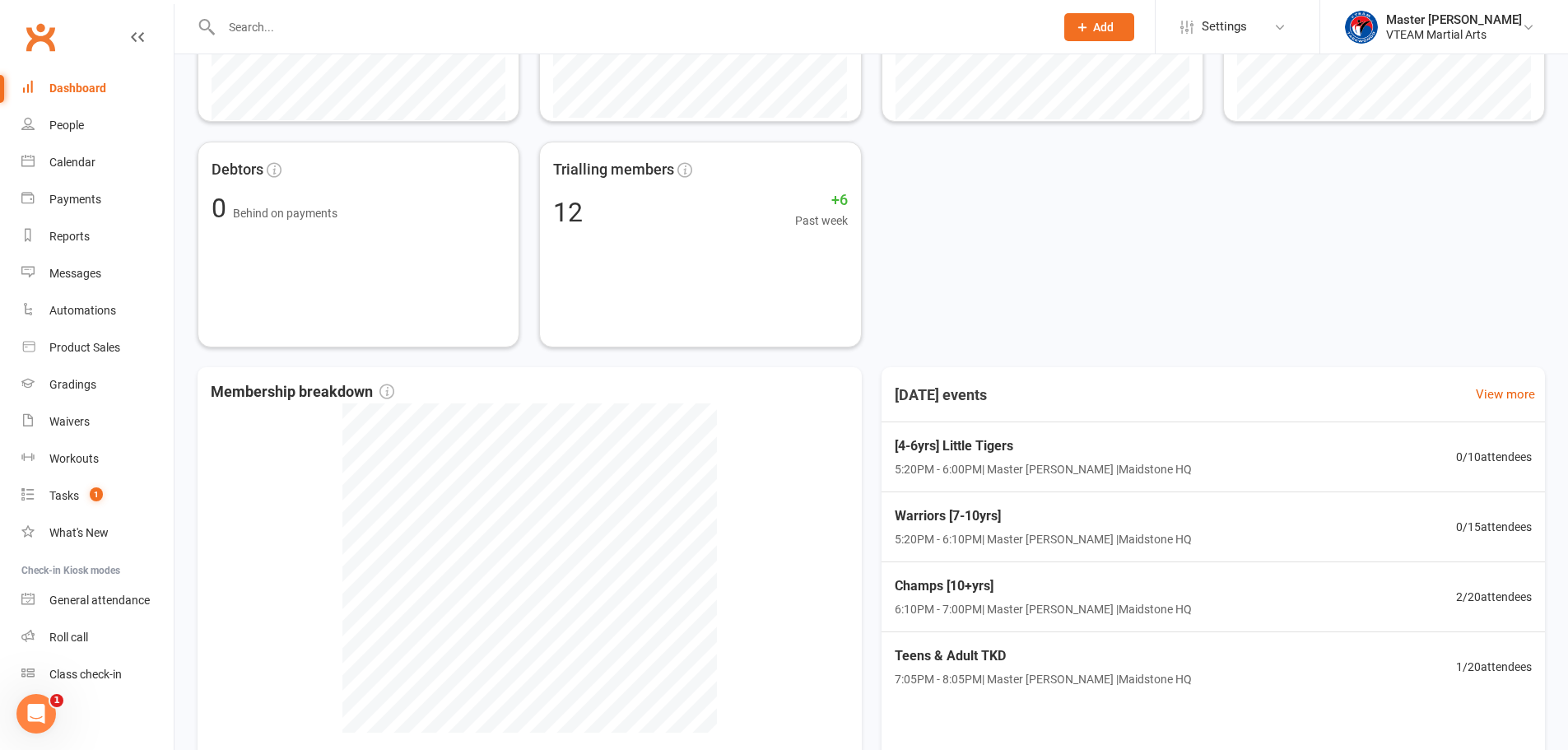
scroll to position [337, 0]
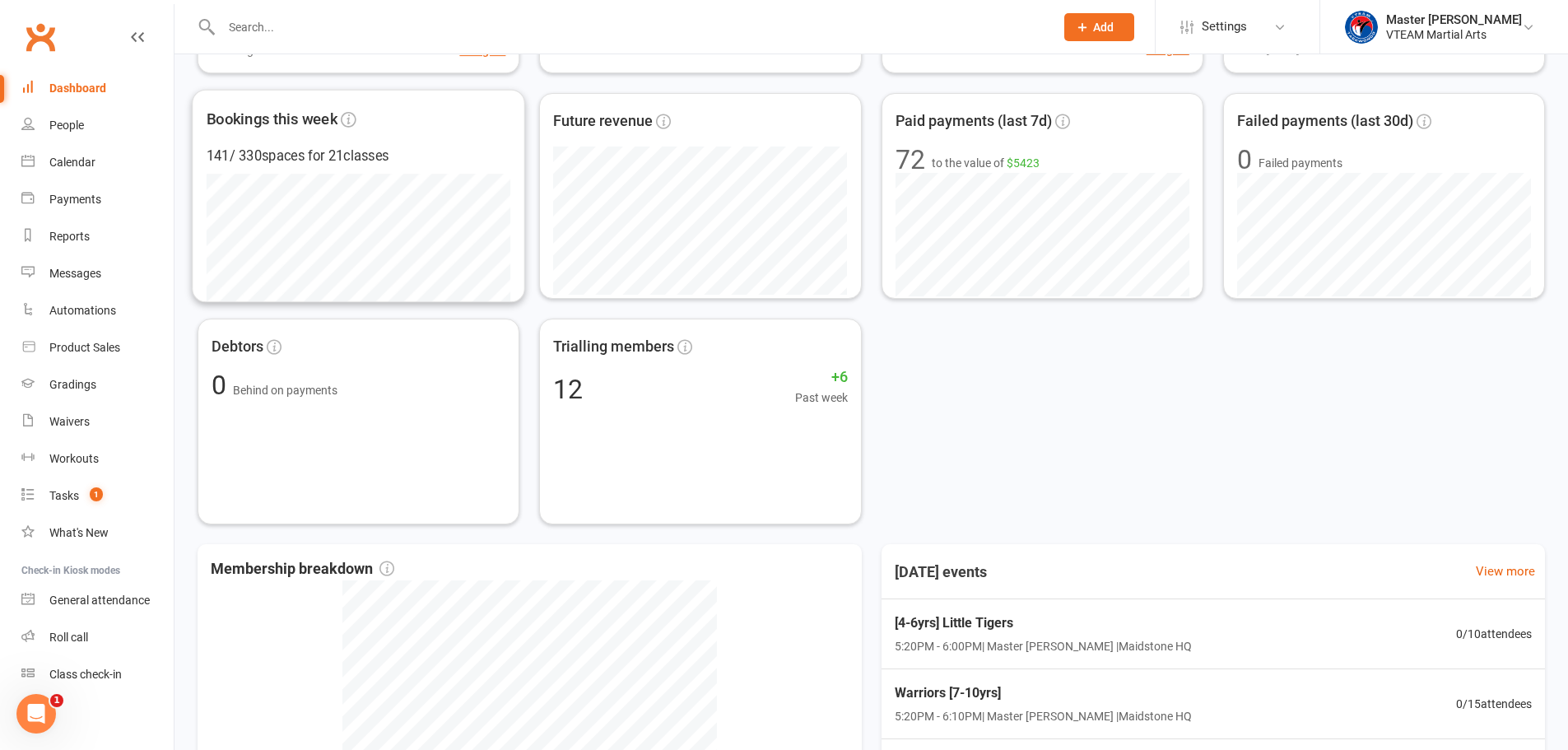
click at [306, 20] on input "text" at bounding box center [629, 26] width 826 height 23
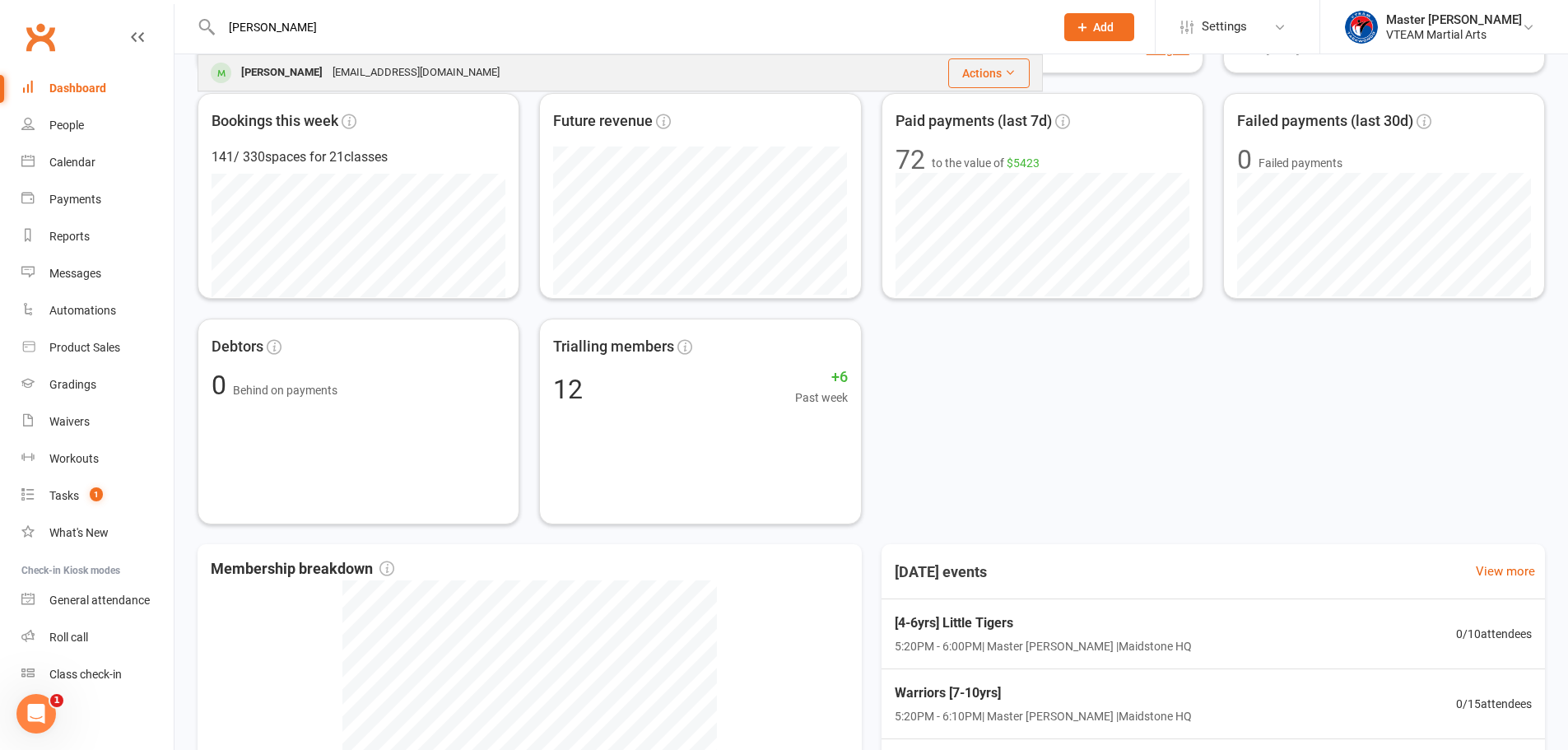
type input "owen"
click at [282, 70] on div "Owen Lee" at bounding box center [282, 73] width 91 height 24
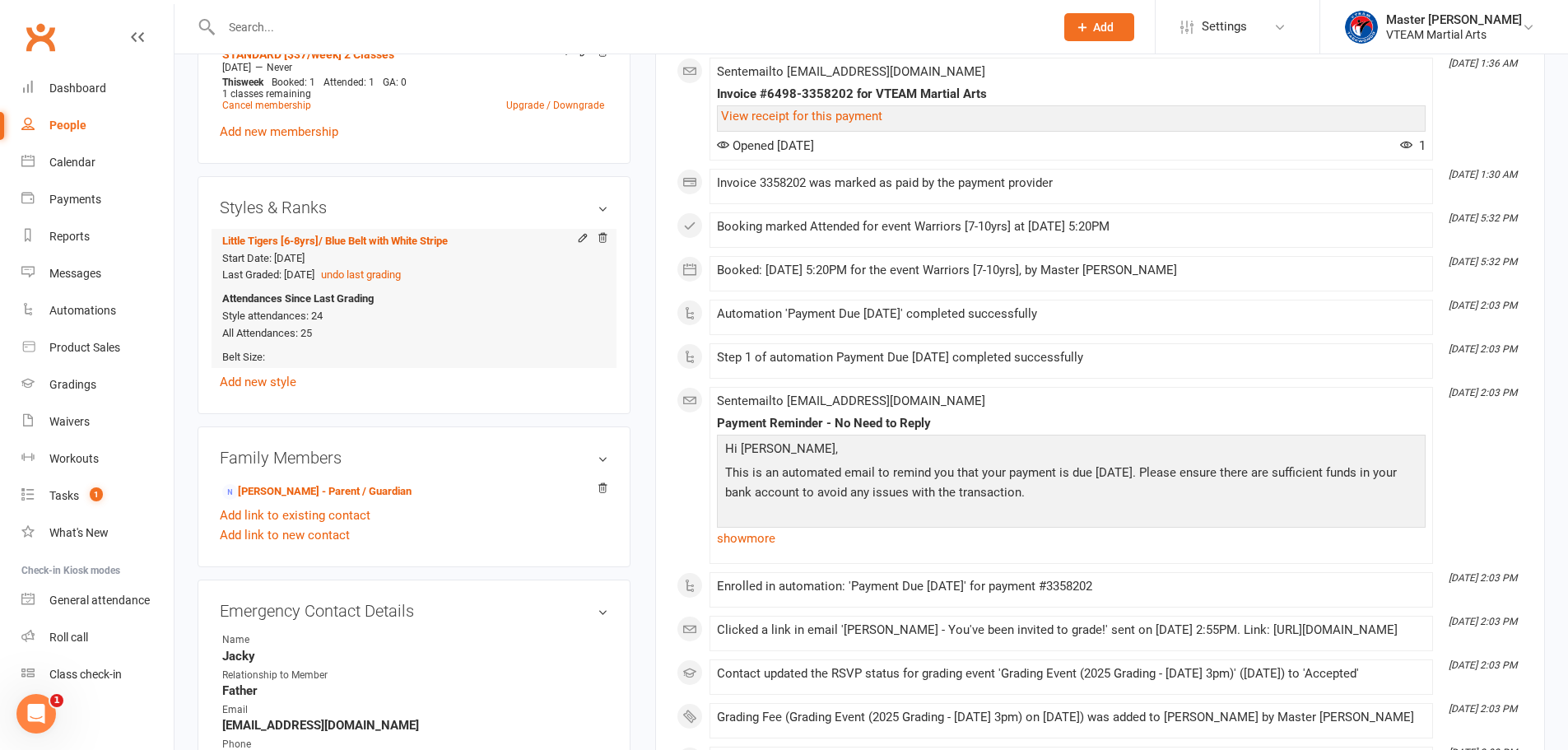
scroll to position [823, 0]
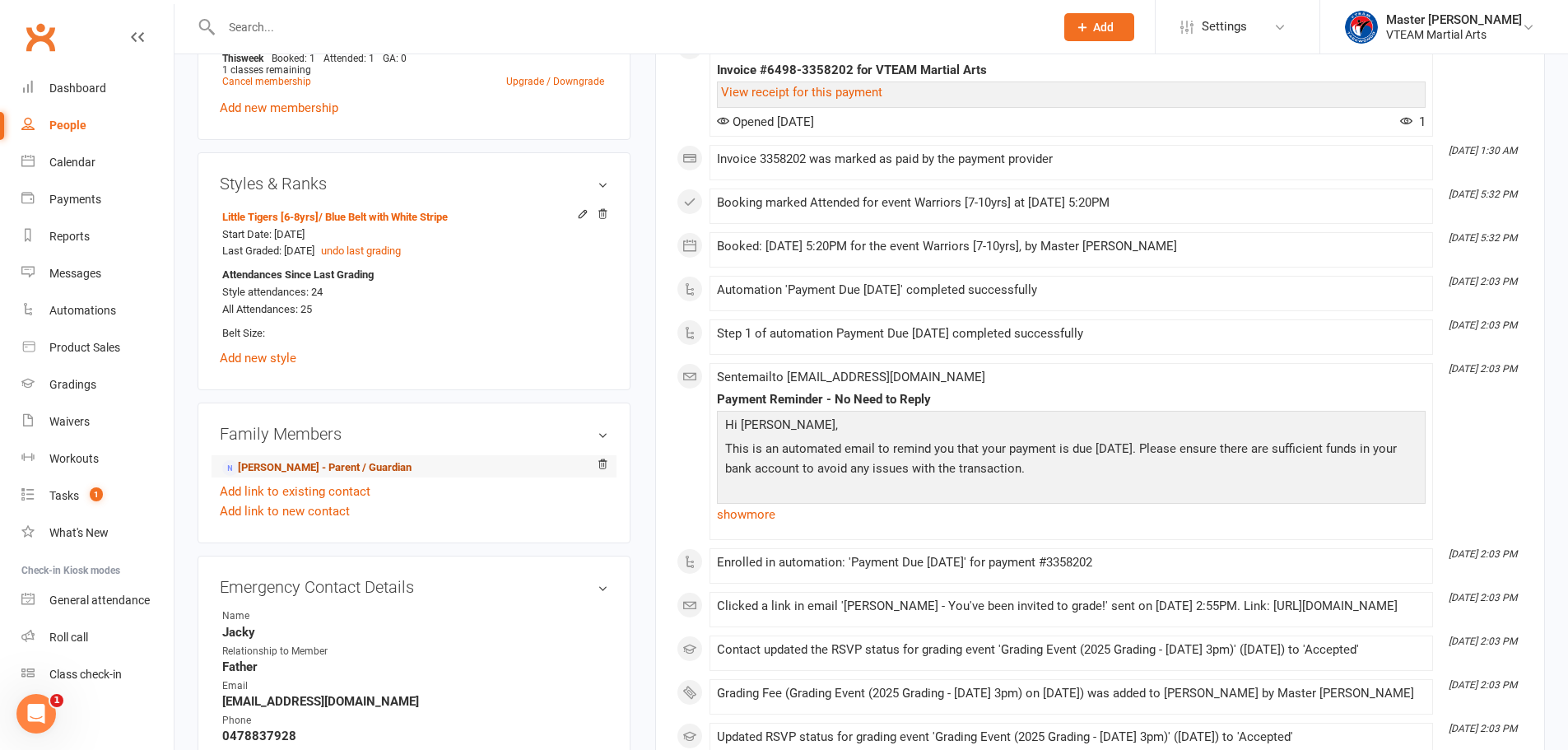
click at [362, 468] on link "Shanice Cheng - Parent / Guardian" at bounding box center [316, 468] width 189 height 17
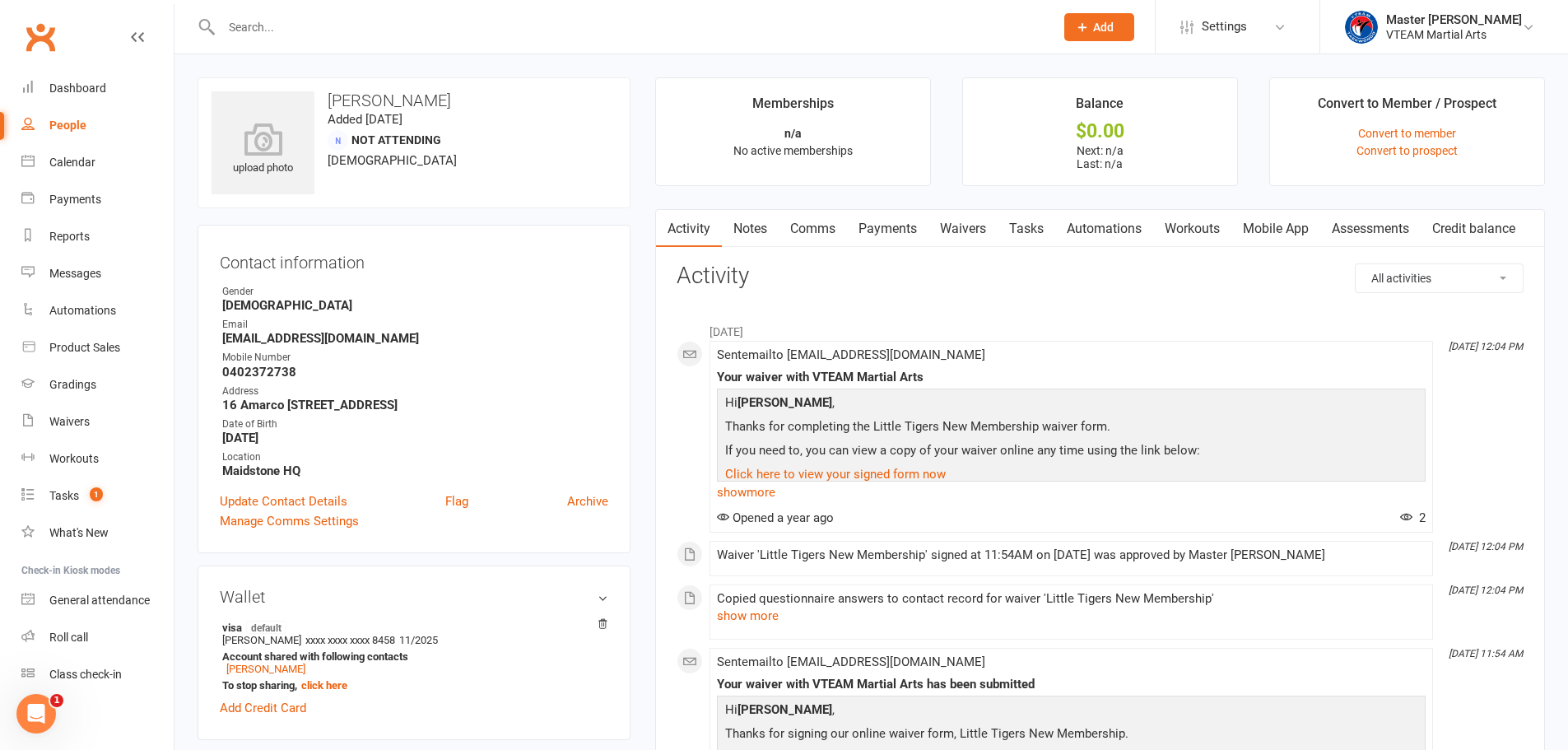
click at [971, 223] on link "Waivers" at bounding box center [962, 229] width 69 height 37
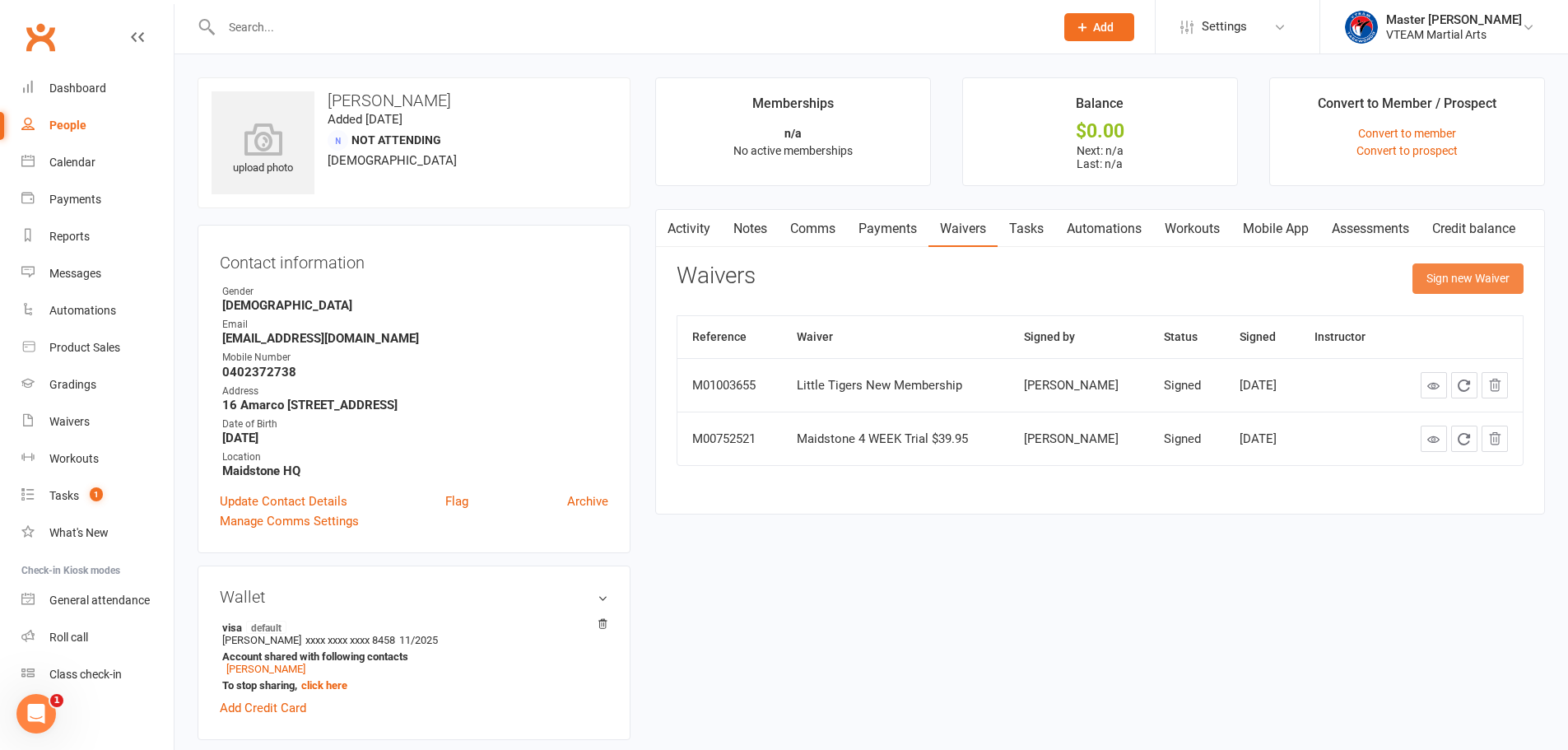
click at [1467, 279] on button "Sign new Waiver" at bounding box center [1468, 278] width 111 height 30
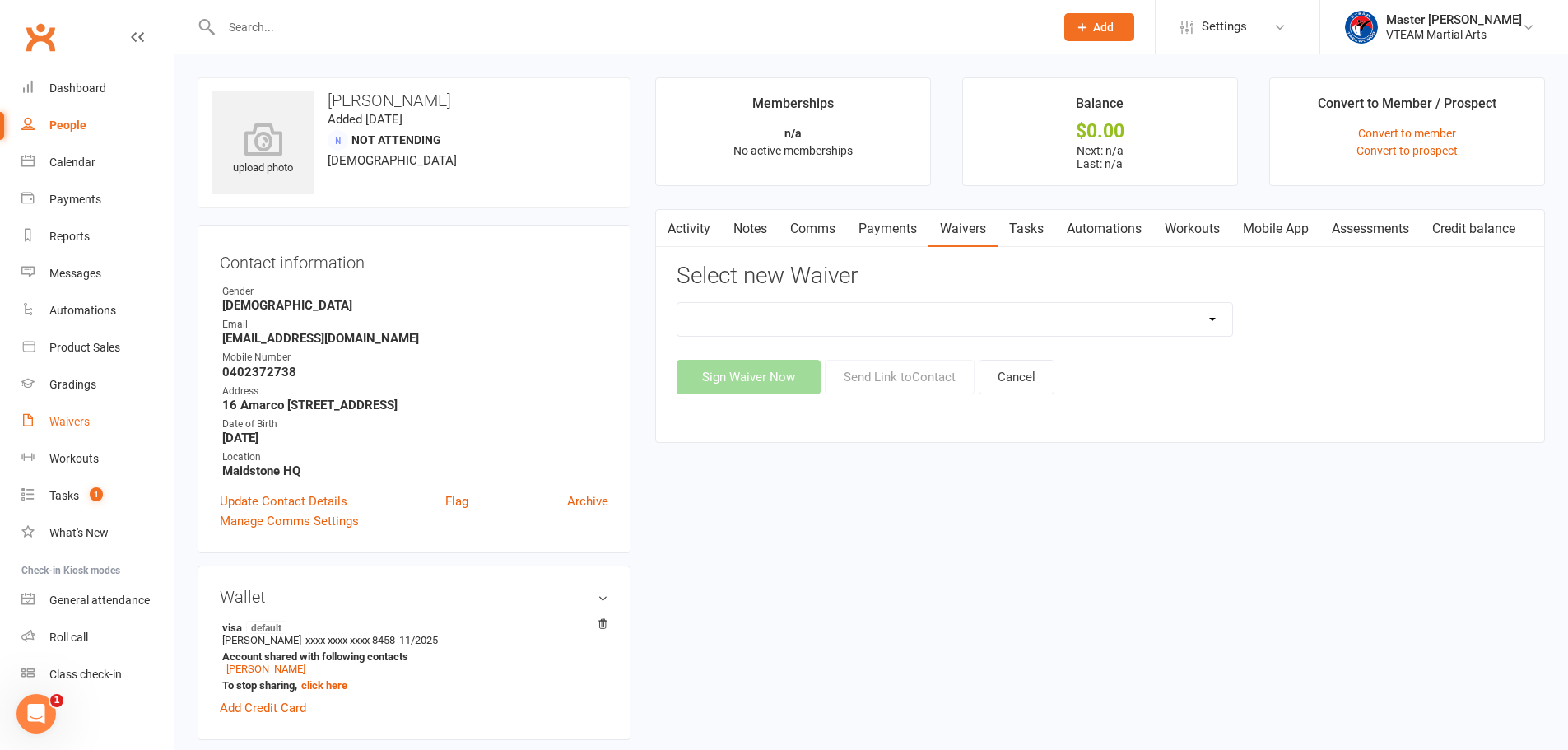
click at [818, 237] on link "Comms" at bounding box center [813, 229] width 68 height 37
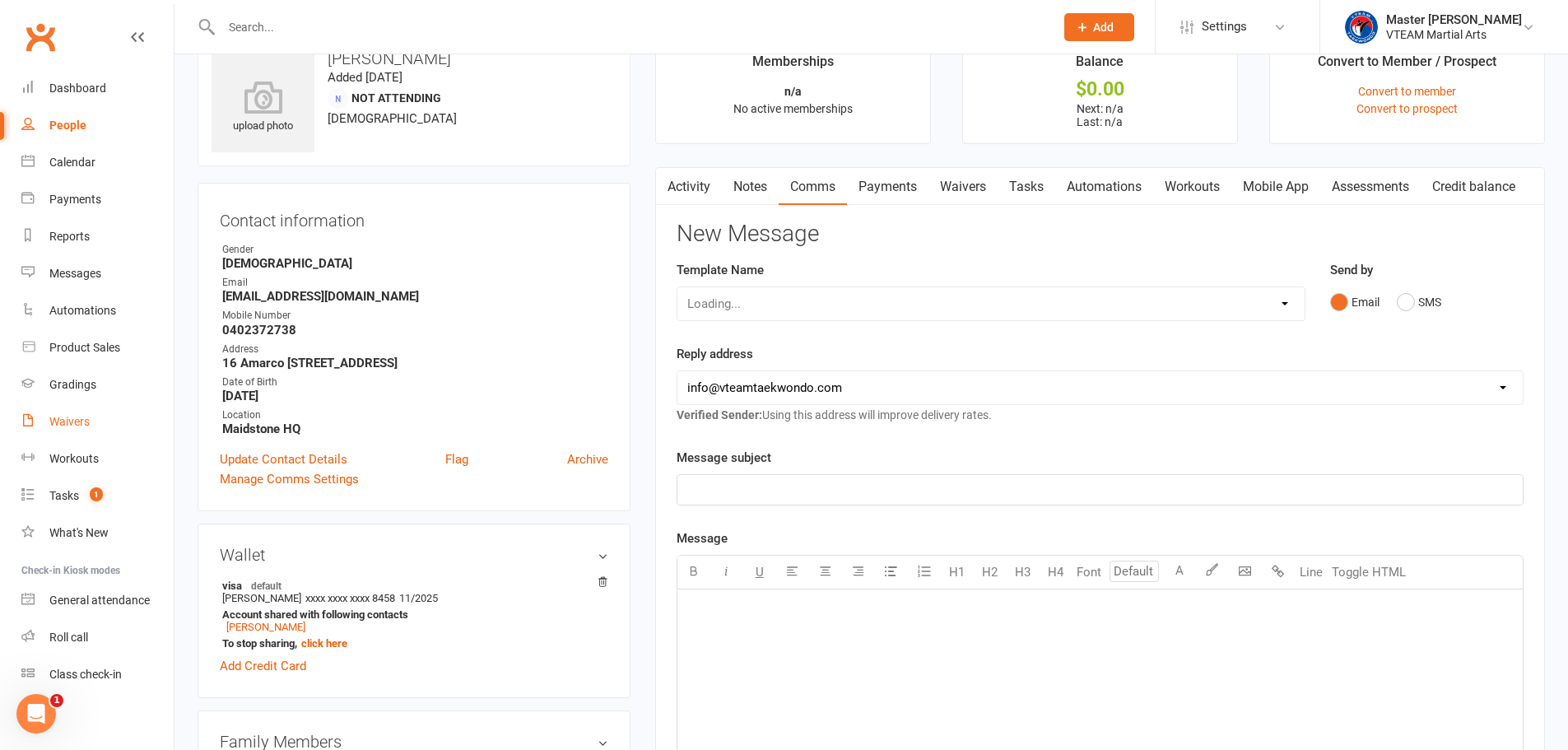
scroll to position [83, 0]
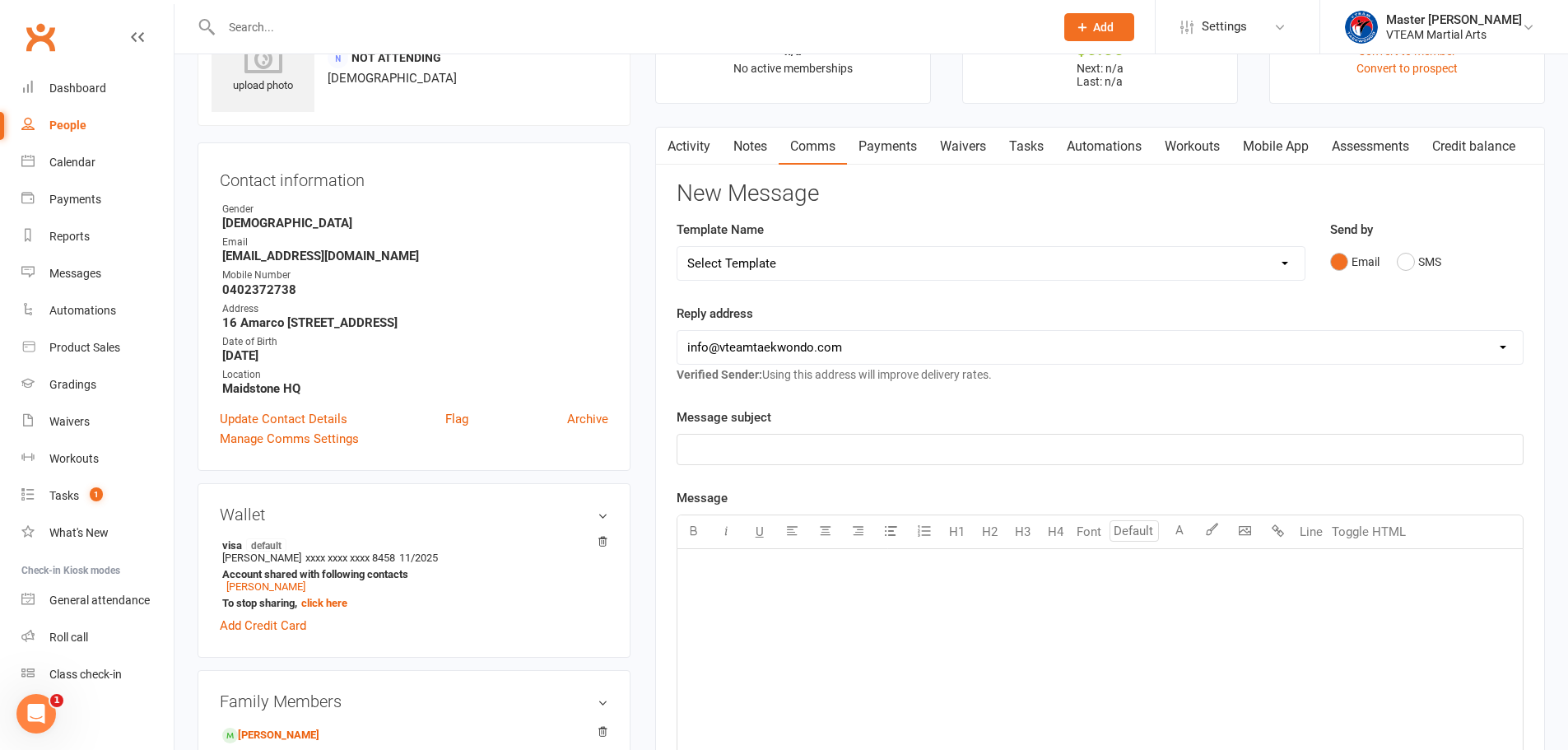
click at [906, 263] on select "Select Template [Email] 2 days after trial [Email] 3-4 days after trial [Email]…" at bounding box center [990, 263] width 627 height 33
select select "107"
click at [677, 247] on select "Select Template [Email] 2 days after trial [Email] 3-4 days after trial [Email]…" at bounding box center [990, 263] width 627 height 33
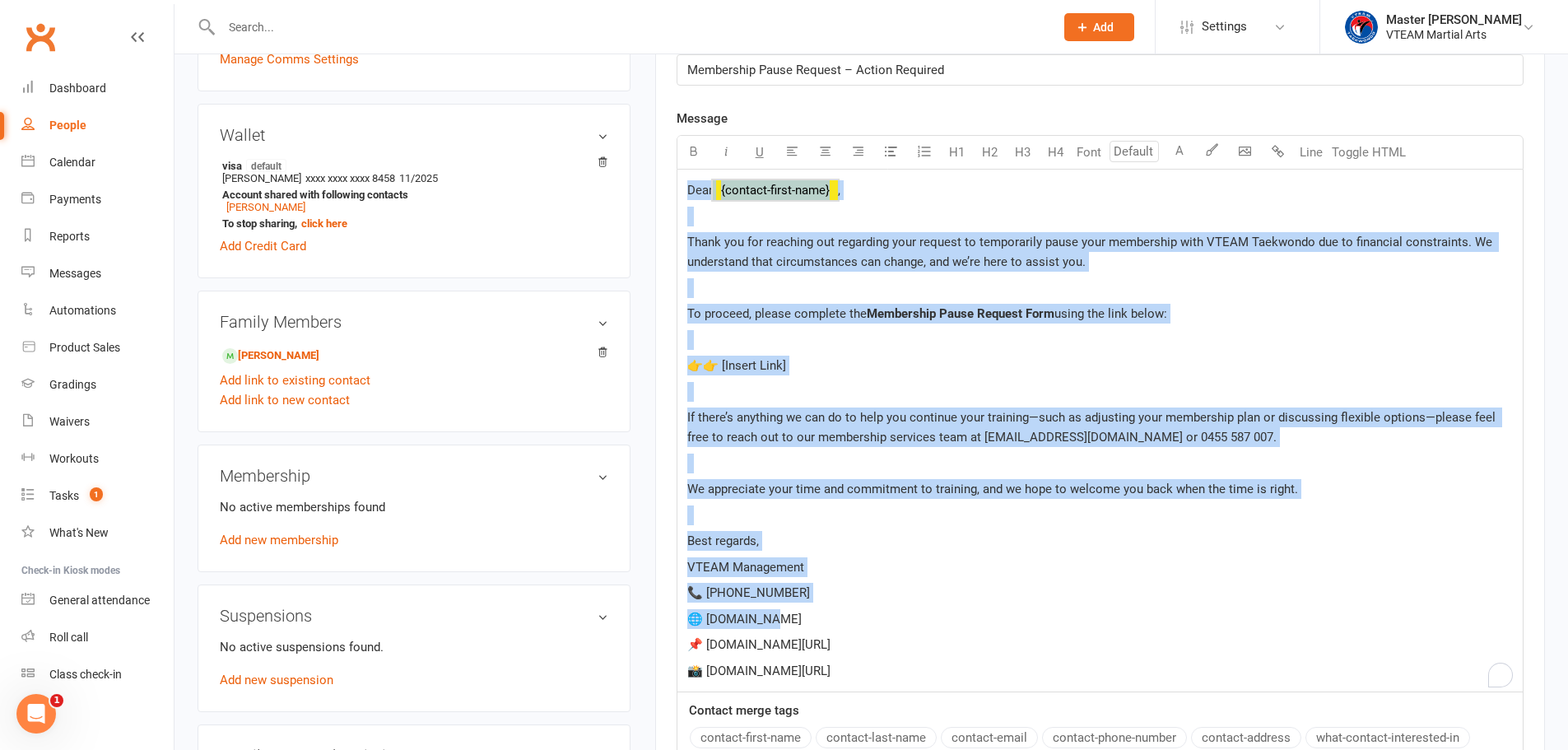
scroll to position [659, 0]
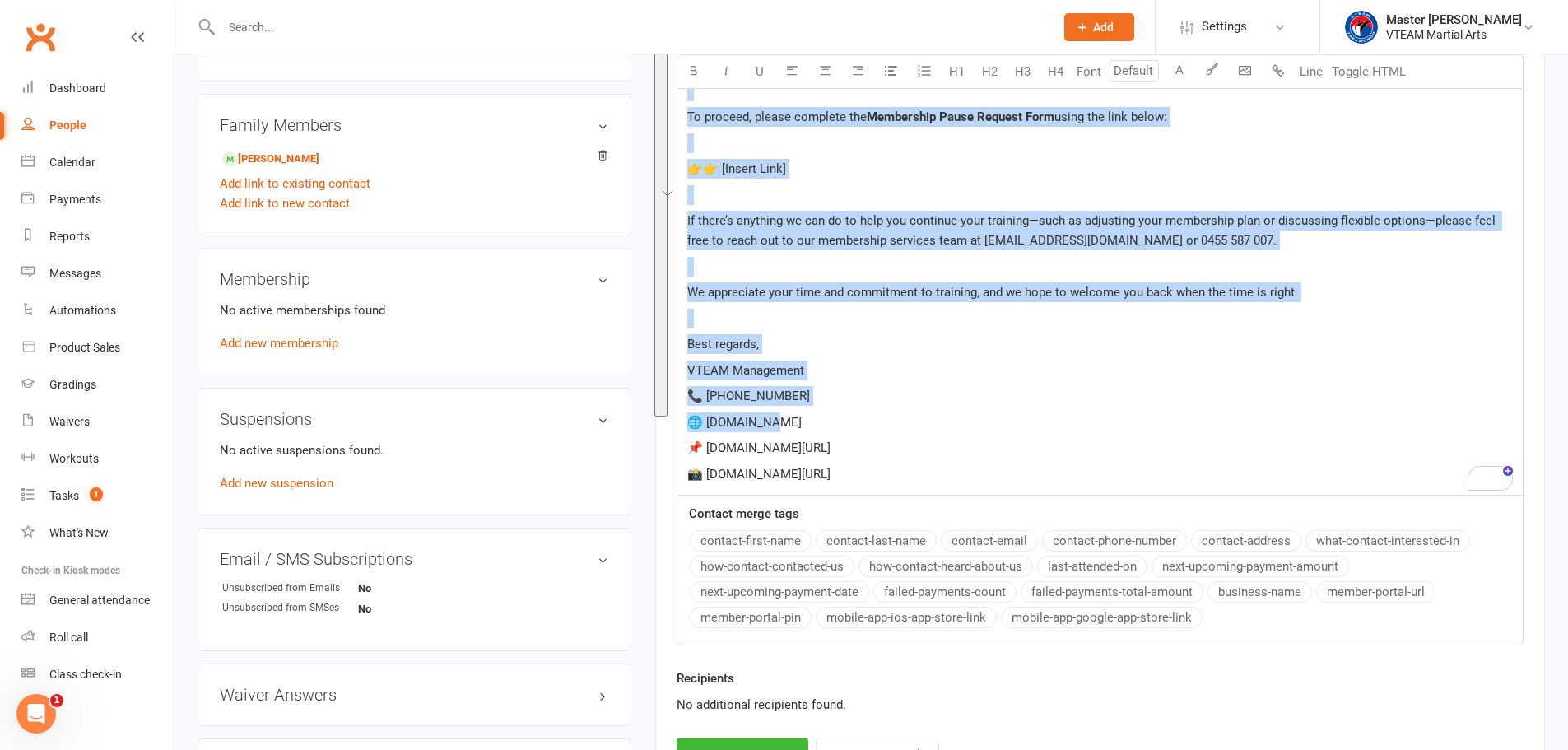
drag, startPoint x: 691, startPoint y: 324, endPoint x: 852, endPoint y: 415, distance: 184.9
click at [852, 415] on div "Dear ﻿ {contact-first-name} , Thank you for reaching out regarding your request…" at bounding box center [1099, 234] width 845 height 523
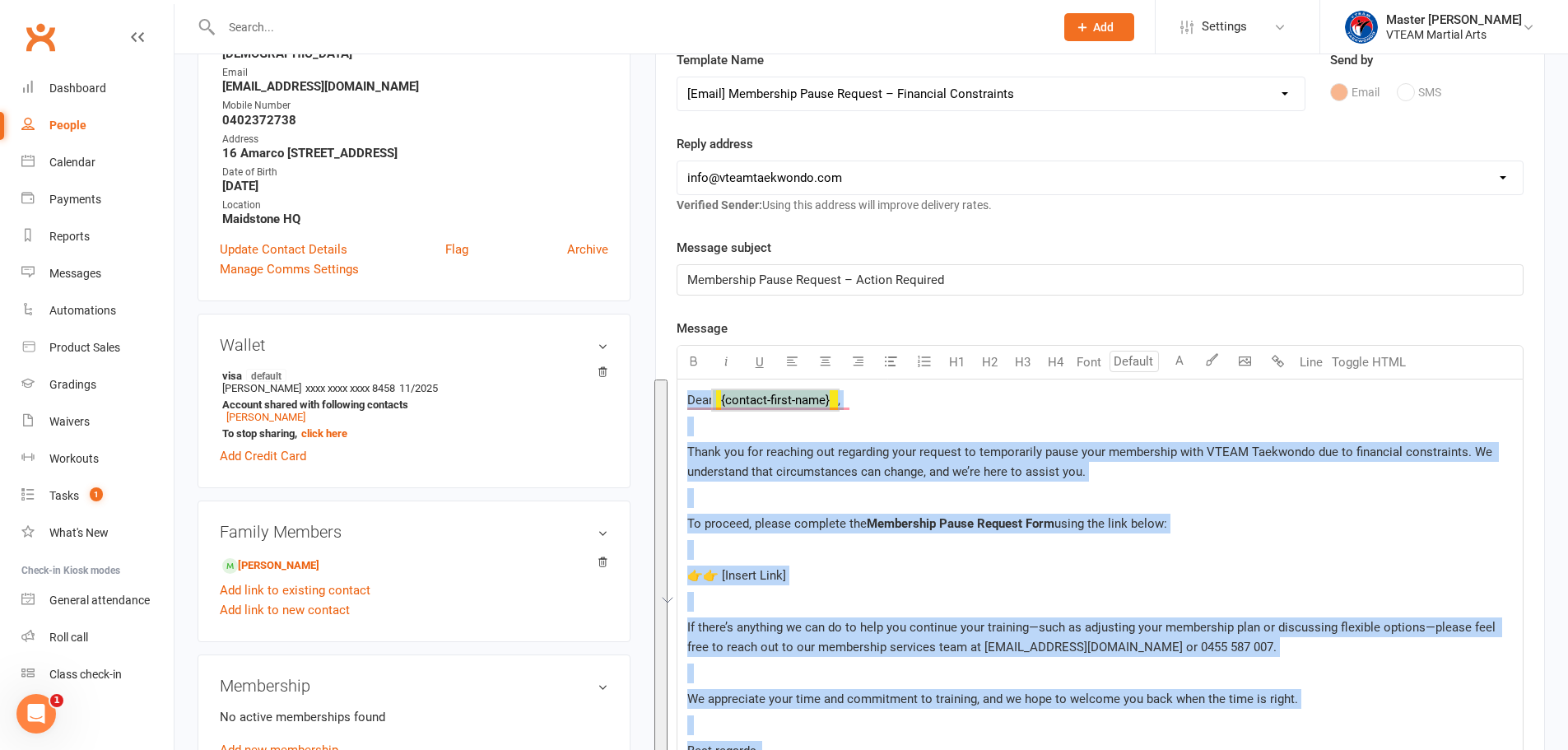
scroll to position [247, 0]
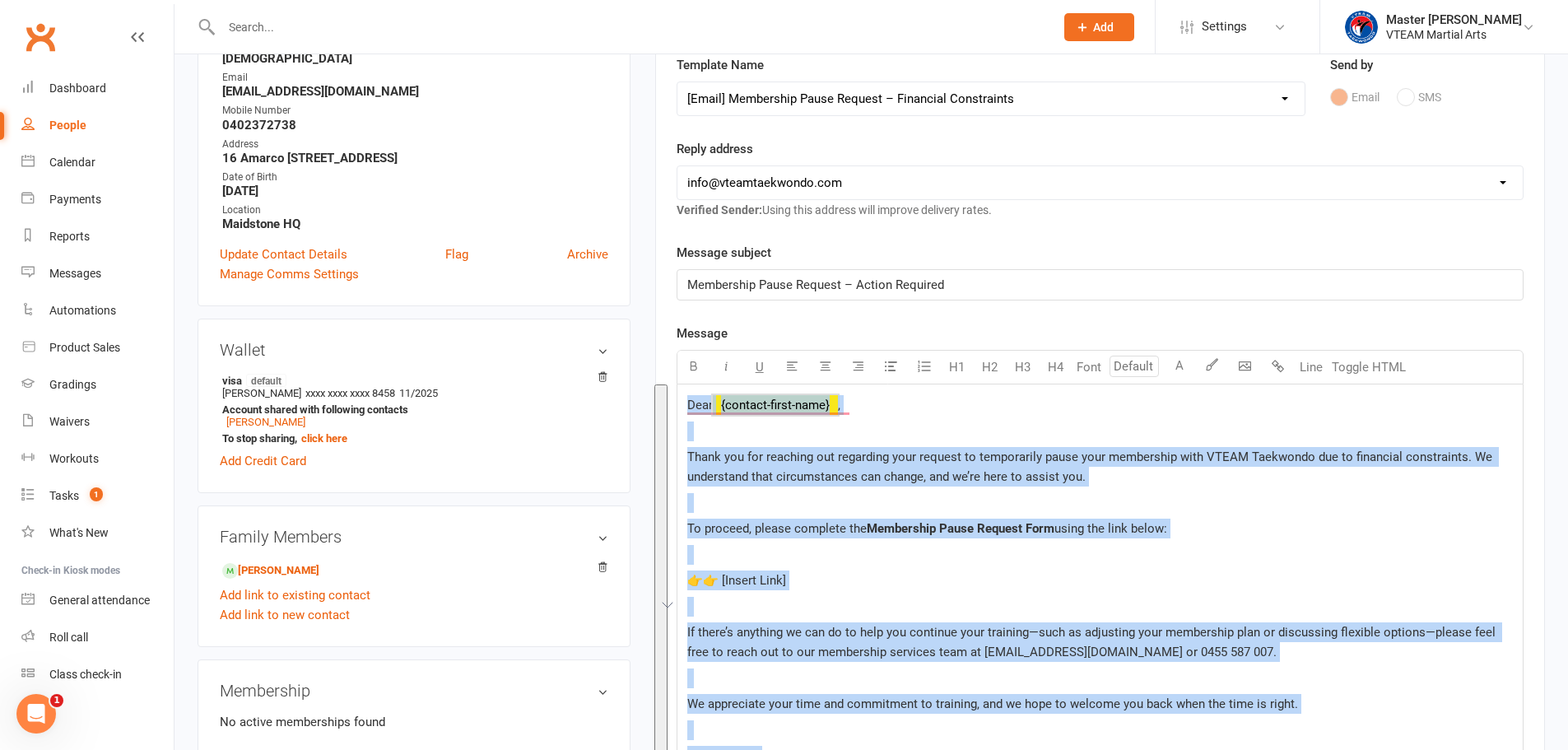
click at [1047, 100] on select "Select Template [Email] 2 days after trial [Email] 3-4 days after trial [Email]…" at bounding box center [990, 99] width 627 height 33
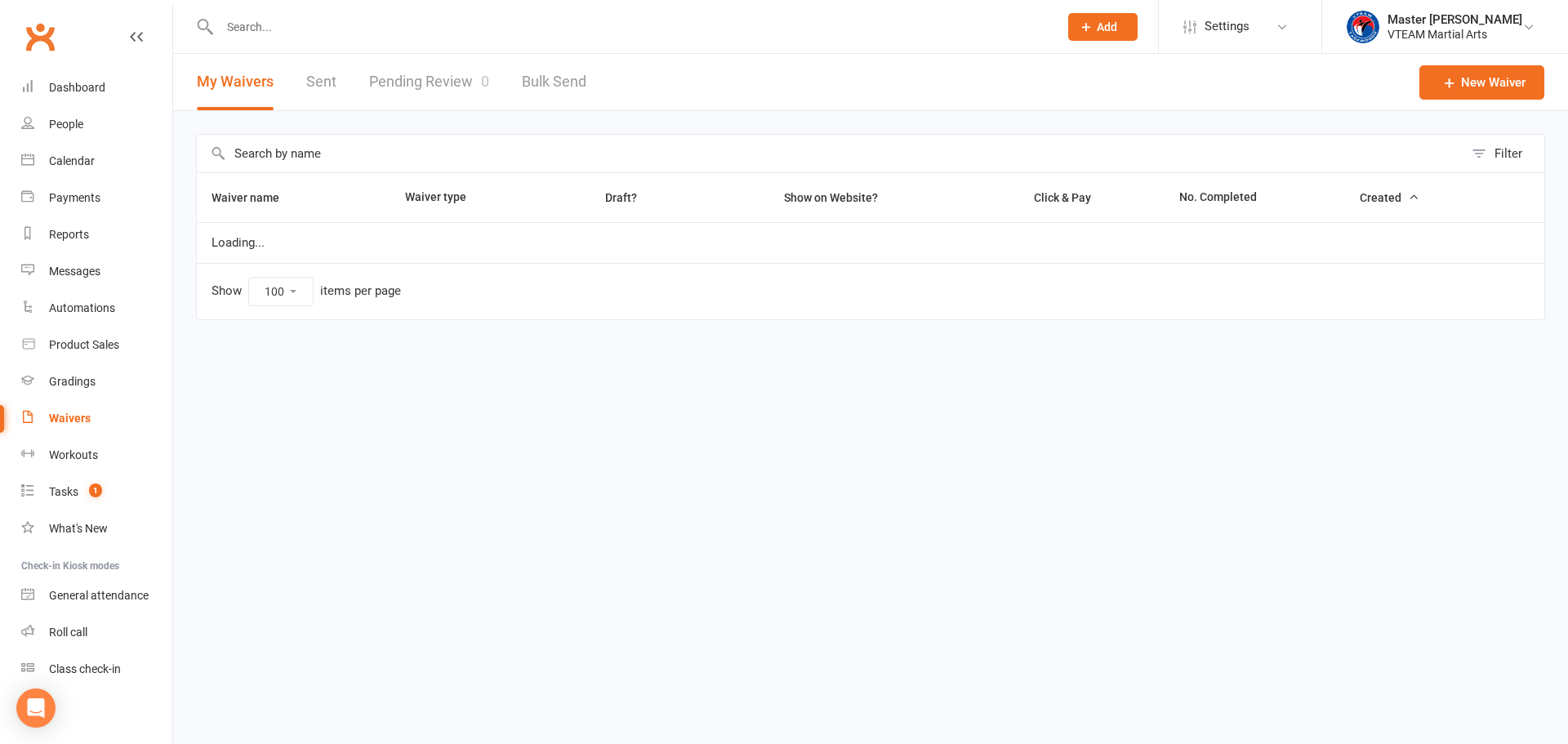
select select "100"
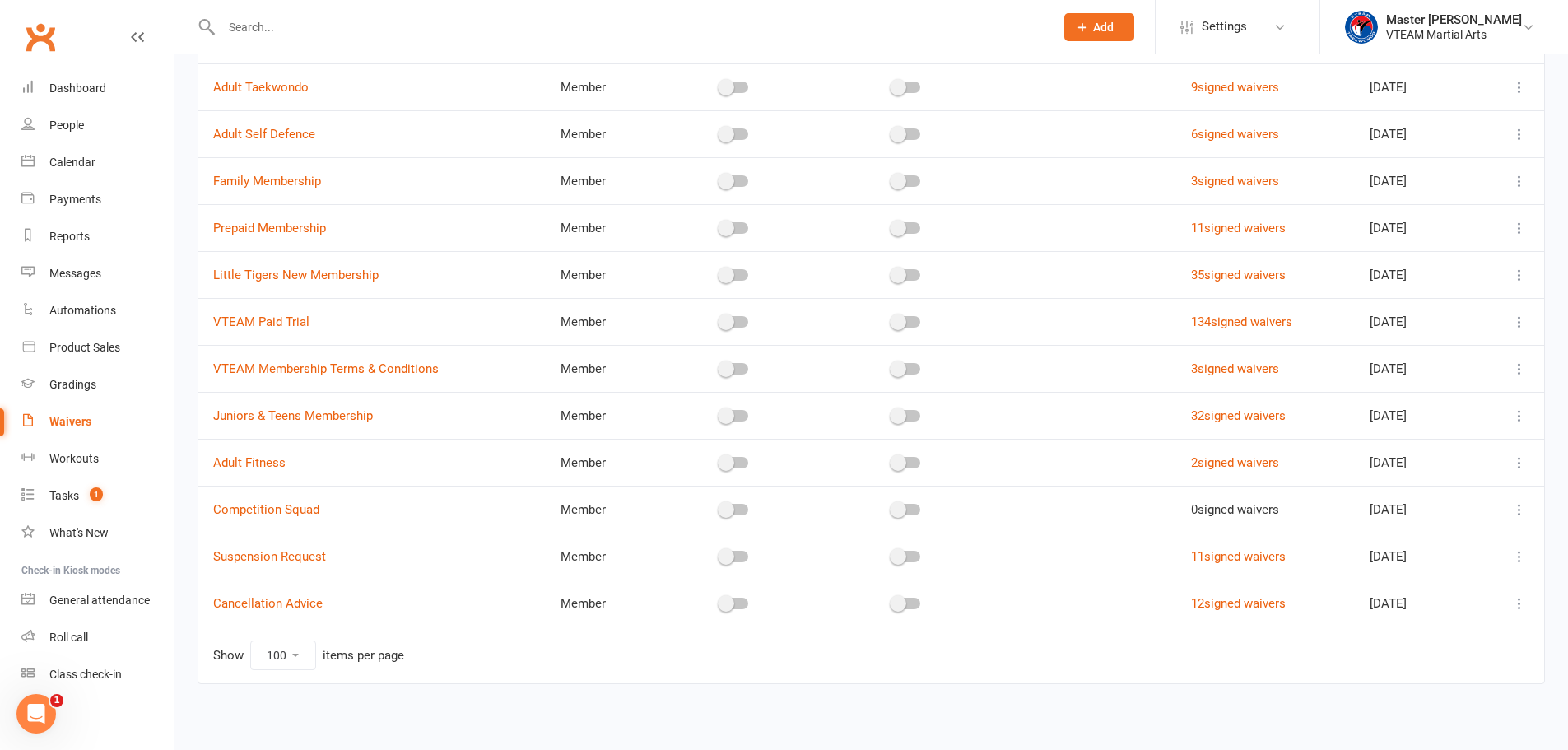
scroll to position [259, 0]
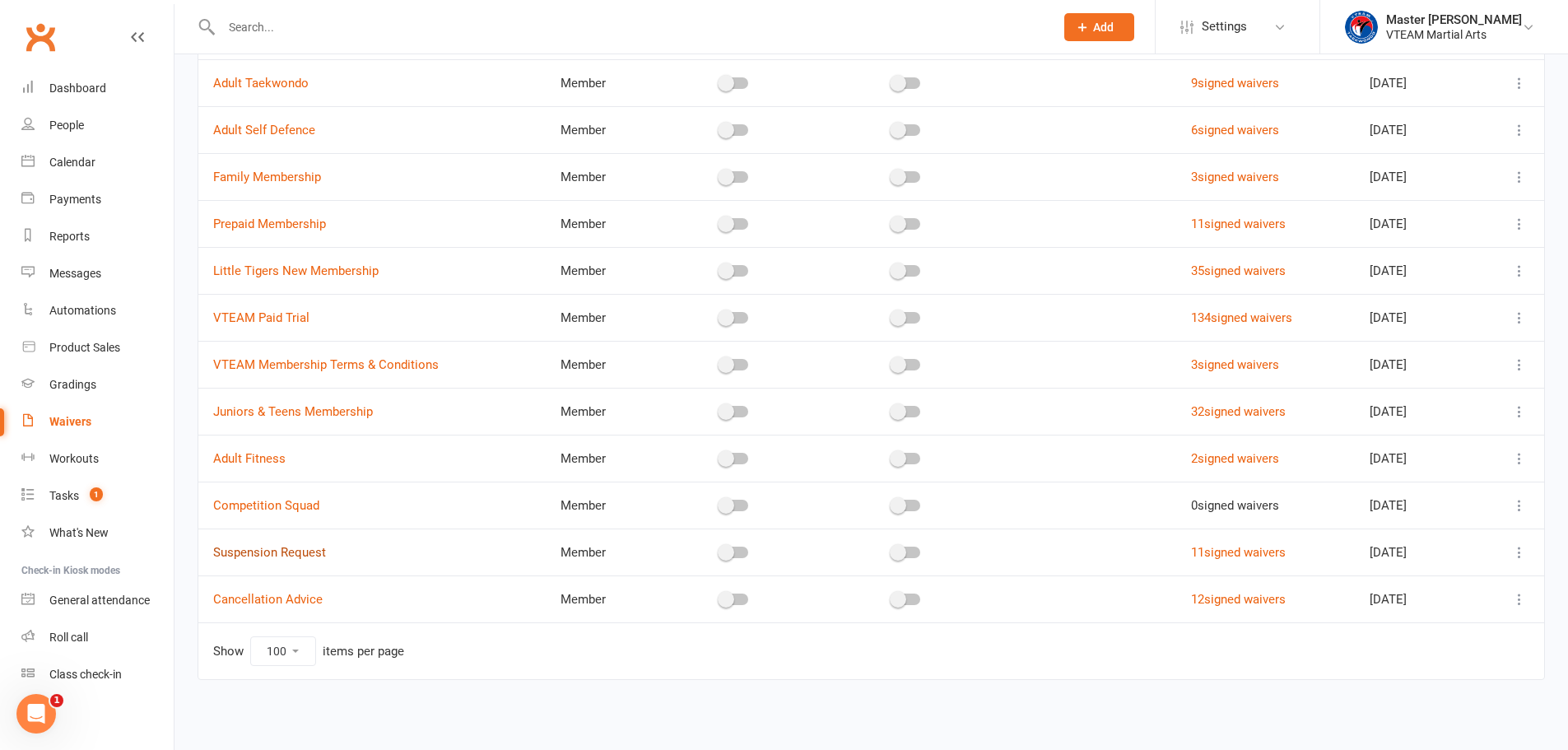
click at [302, 553] on link "Suspension Request" at bounding box center [270, 552] width 113 height 14
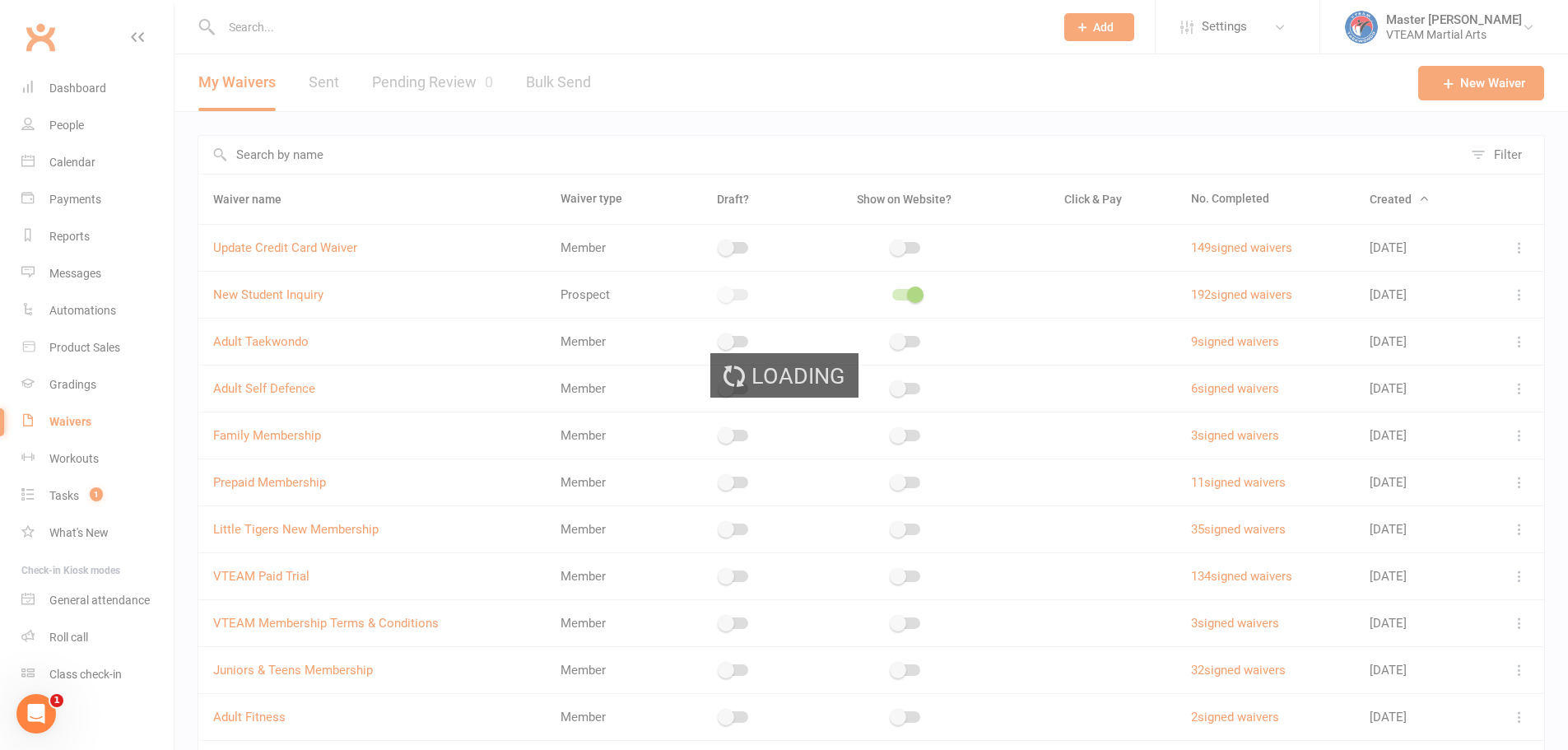
select select "applies_to_all_signees"
select select "copy_answers_for_primary_signee"
select select "select"
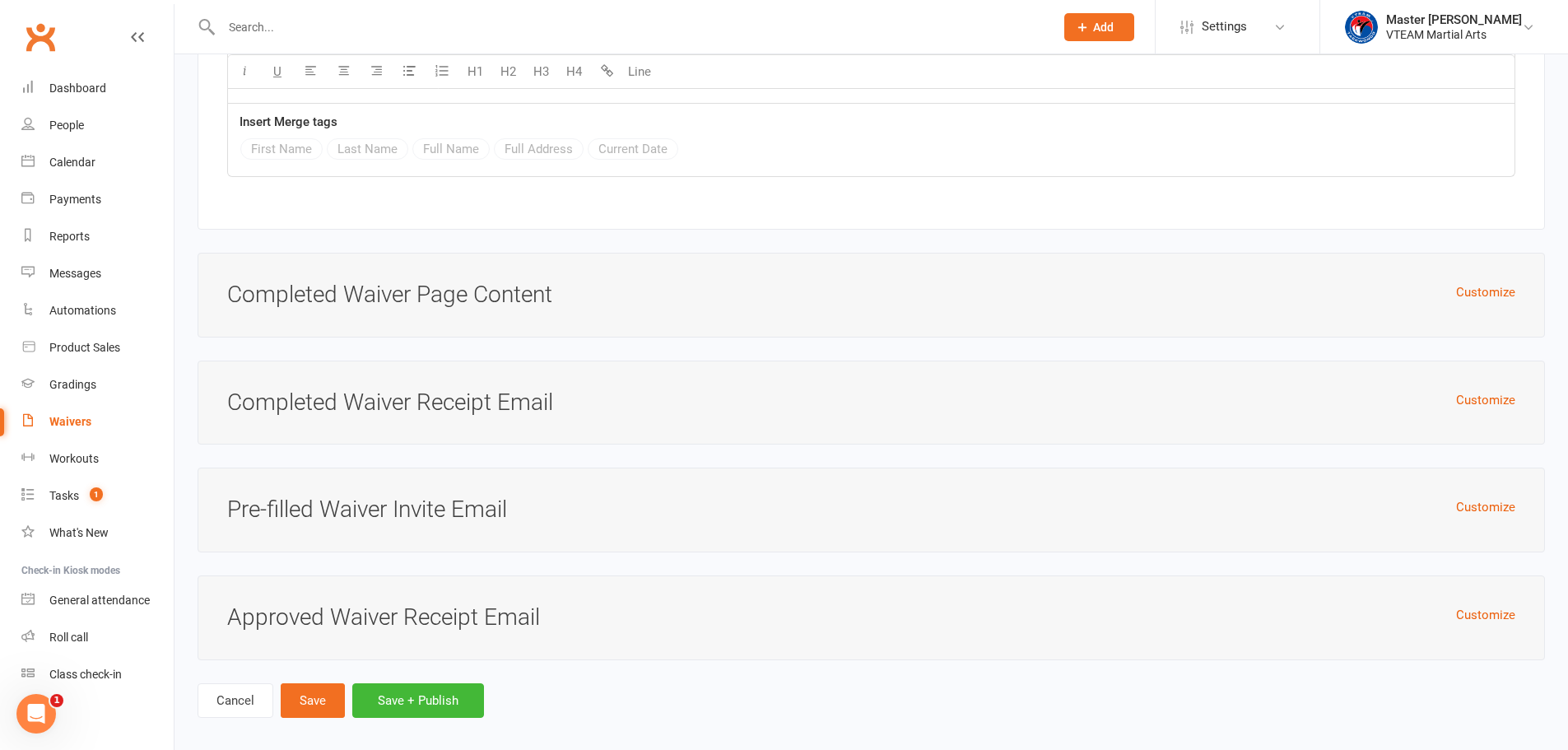
scroll to position [5144, 0]
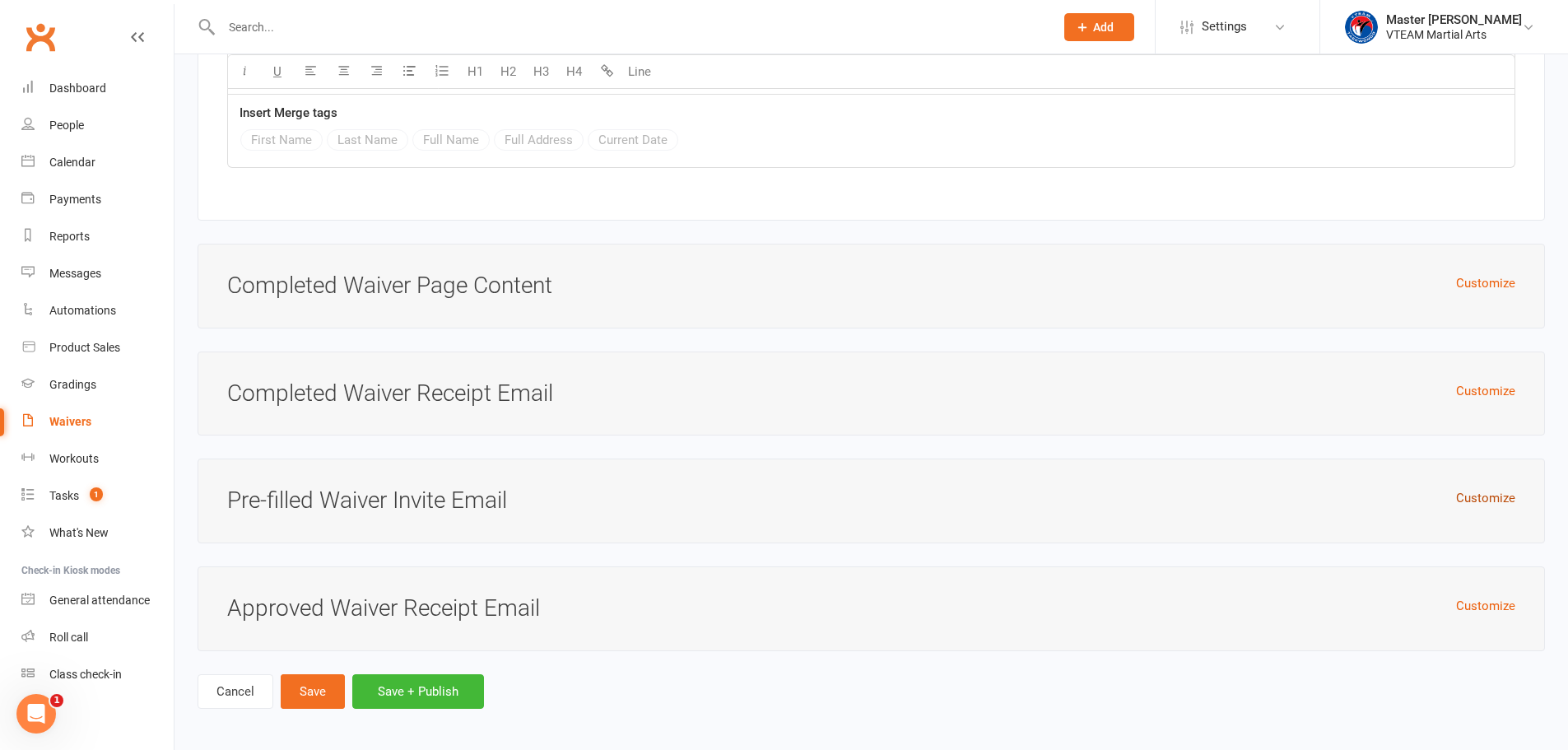
click at [1474, 492] on button "Customize" at bounding box center [1485, 498] width 60 height 20
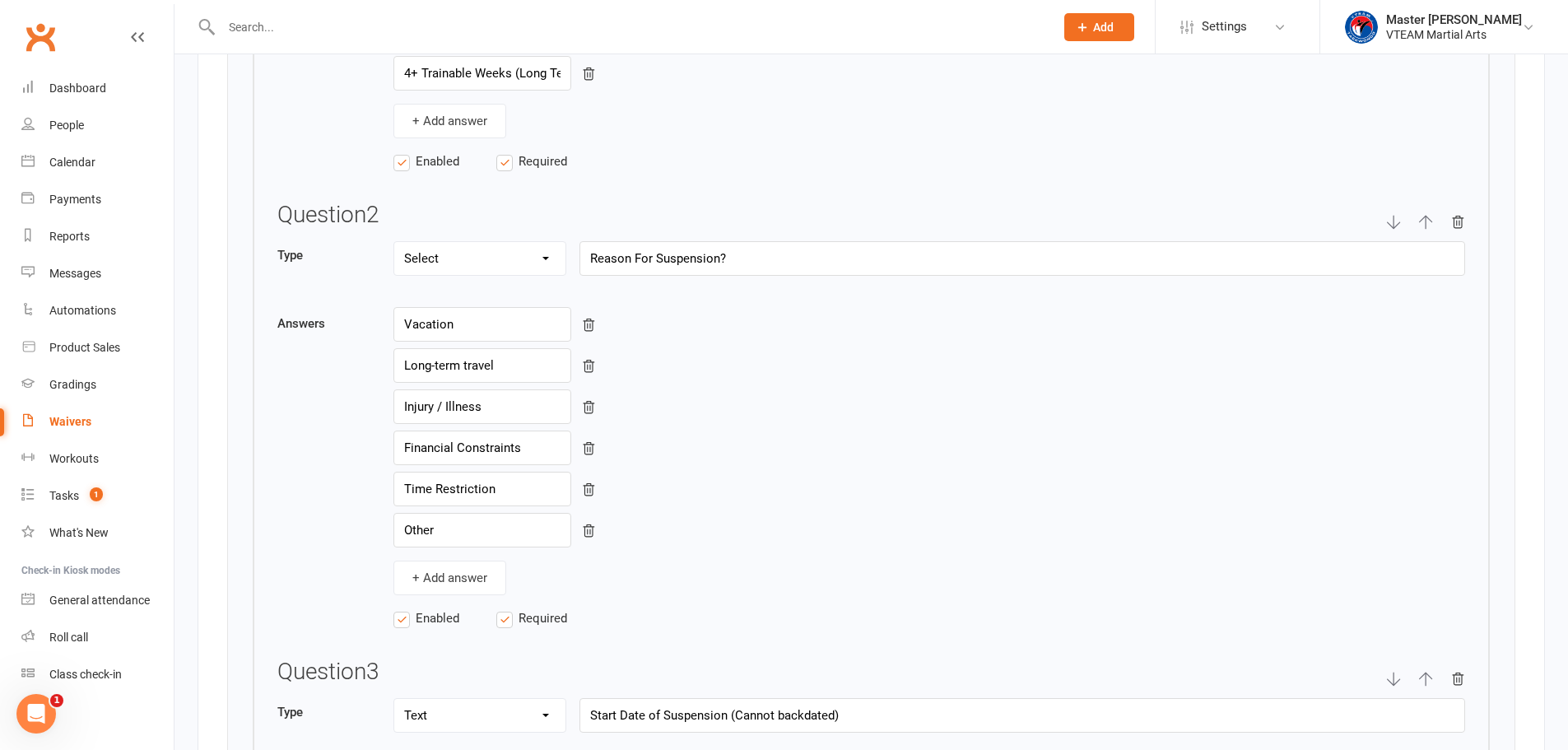
scroll to position [2591, 0]
